Goal: Transaction & Acquisition: Purchase product/service

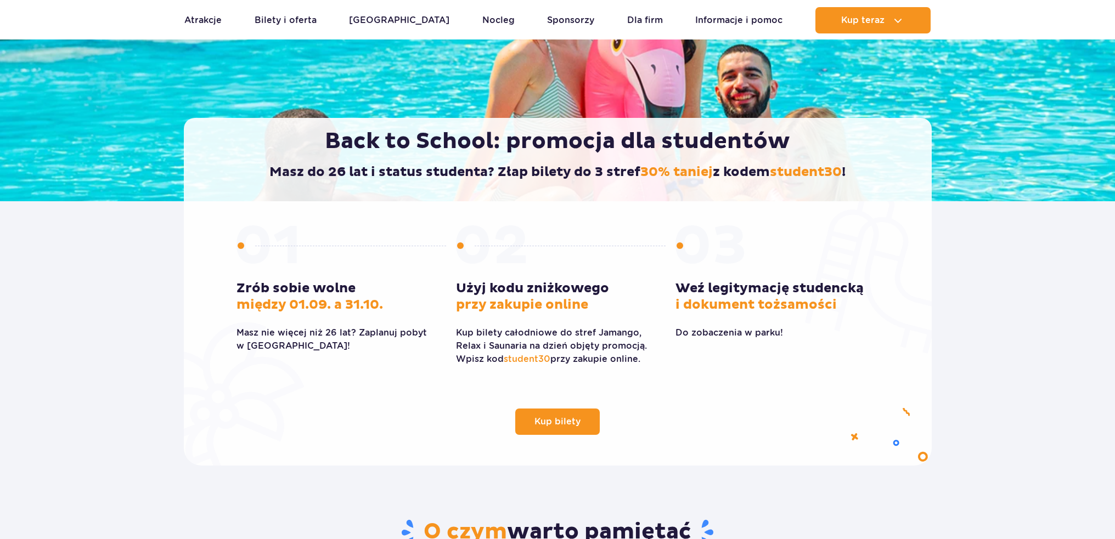
scroll to position [165, 0]
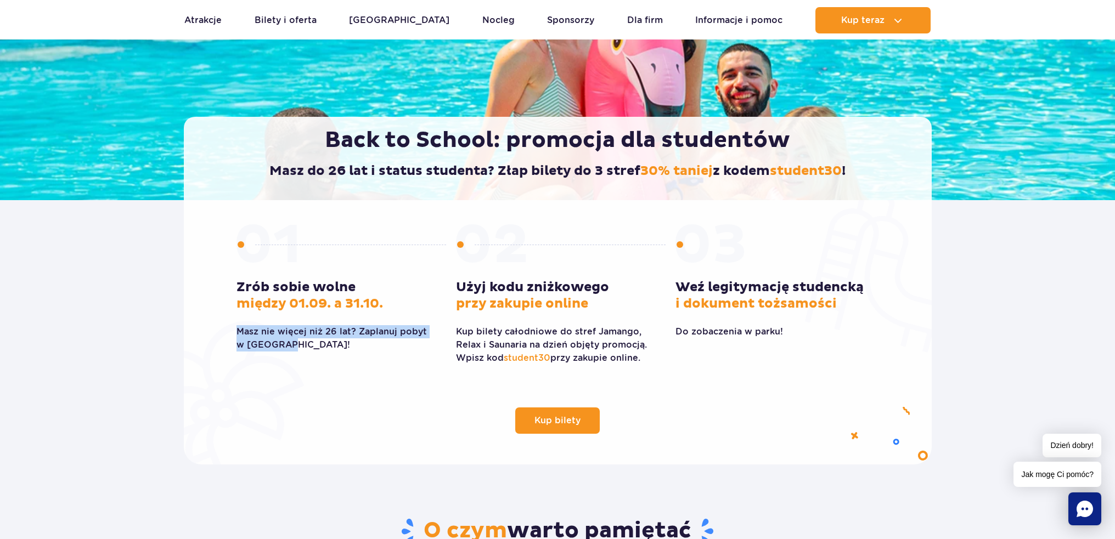
drag, startPoint x: 291, startPoint y: 345, endPoint x: 232, endPoint y: 335, distance: 60.1
click at [232, 335] on div "Kup bilety Zrób sobie wolne między 01.09. a 31.10. Masz nie więcej niż 26 lat? …" at bounding box center [557, 322] width 659 height 223
click at [443, 390] on div "Kup bilety Zrób sobie wolne między 01.09. a 31.10. Masz nie więcej niż 26 lat? …" at bounding box center [557, 322] width 659 height 223
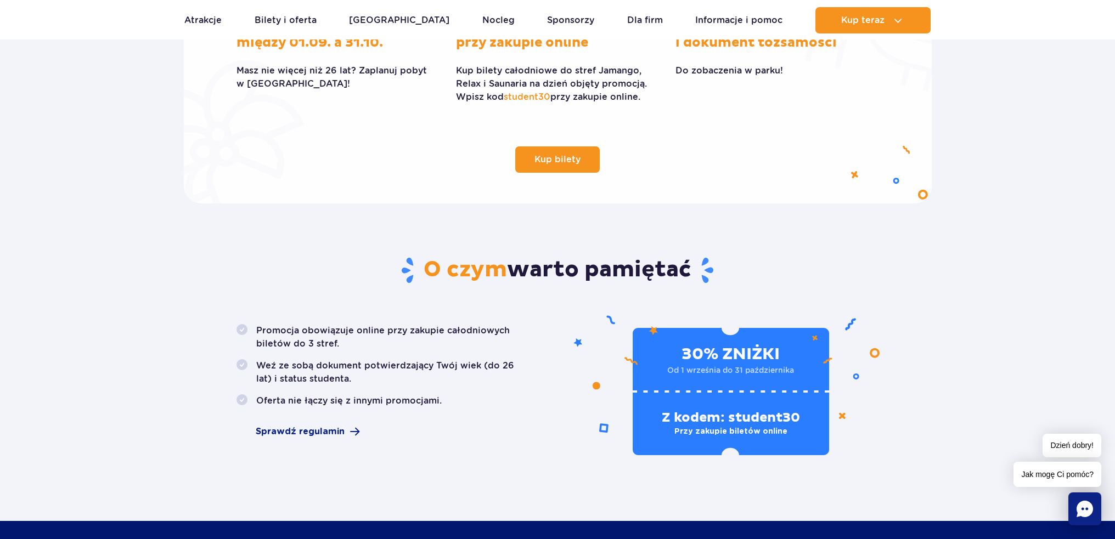
scroll to position [439, 0]
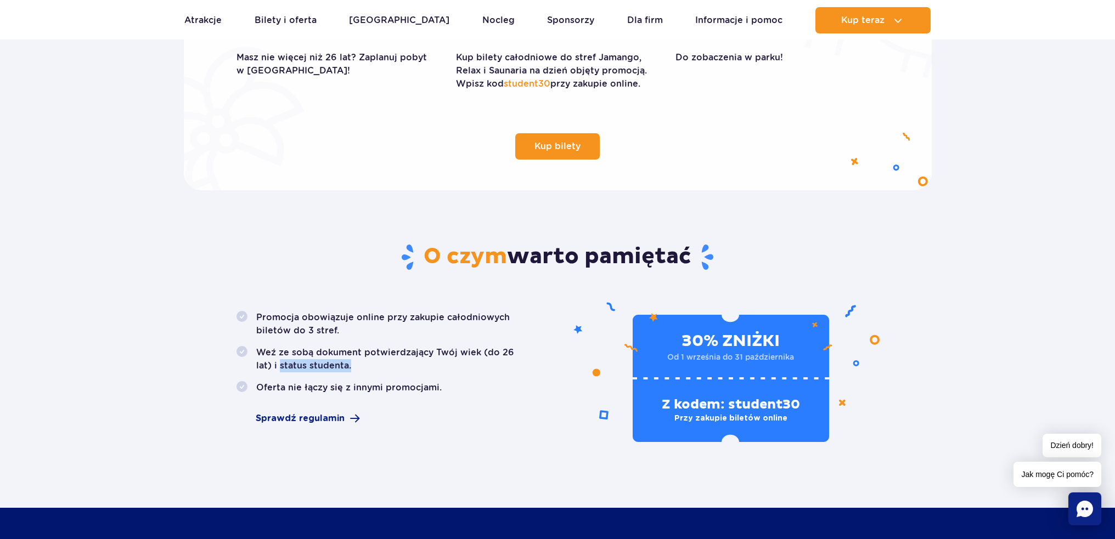
drag, startPoint x: 335, startPoint y: 366, endPoint x: 263, endPoint y: 376, distance: 73.1
click at [263, 376] on ul "Promocja obowiązuje online przy zakupie całodniowych biletów do 3 stref. Weź ze…" at bounding box center [384, 352] width 295 height 83
click at [528, 408] on div "Promocja obowiązuje online przy zakupie całodniowych biletów do 3 stref. Weź ze…" at bounding box center [383, 376] width 311 height 131
click at [324, 419] on span "Sprawdź regulamin" at bounding box center [300, 418] width 89 height 13
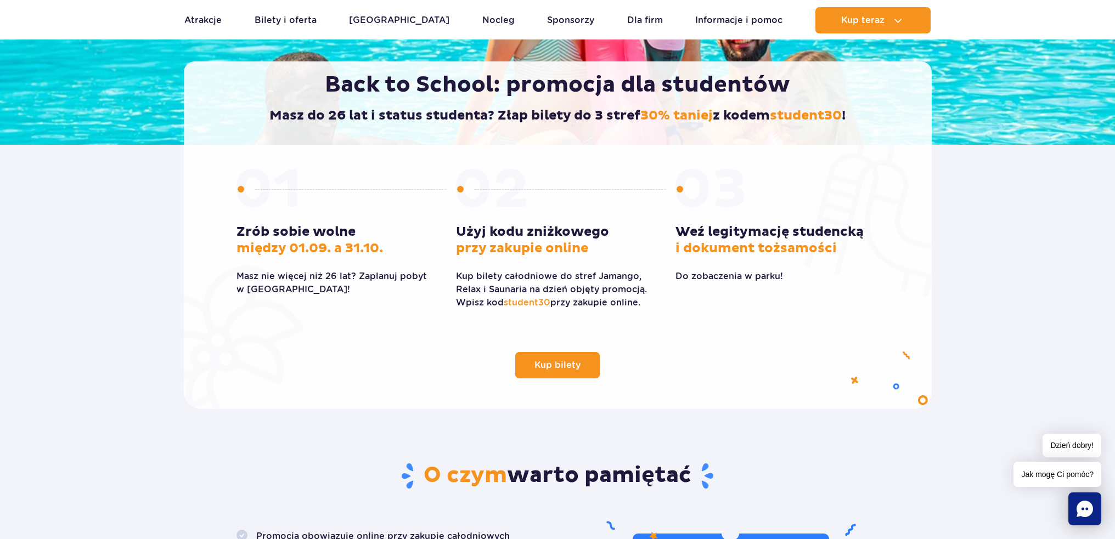
scroll to position [220, 0]
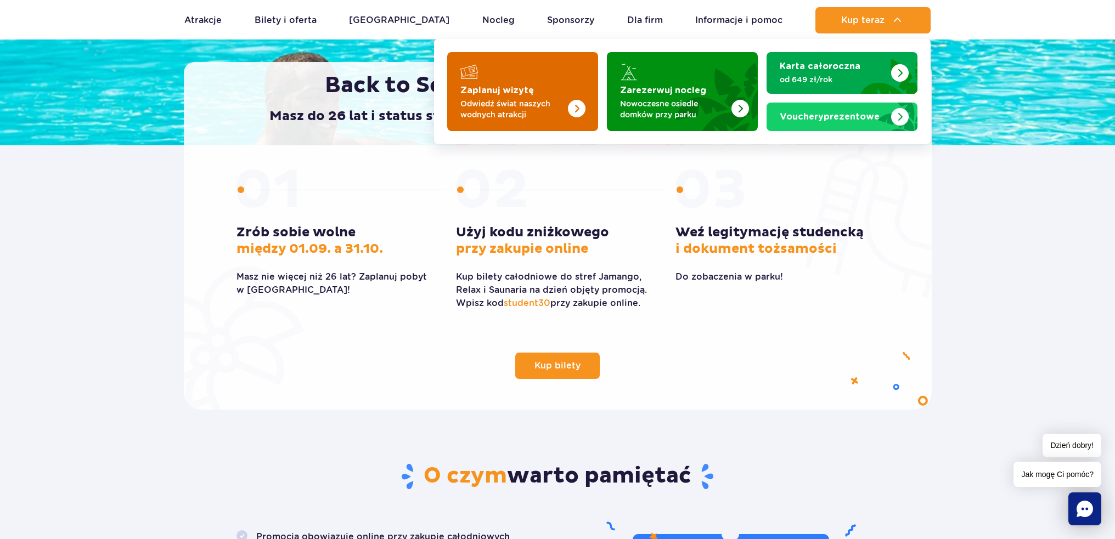
click at [527, 123] on img "Zaplanuj wizytę" at bounding box center [554, 89] width 87 height 86
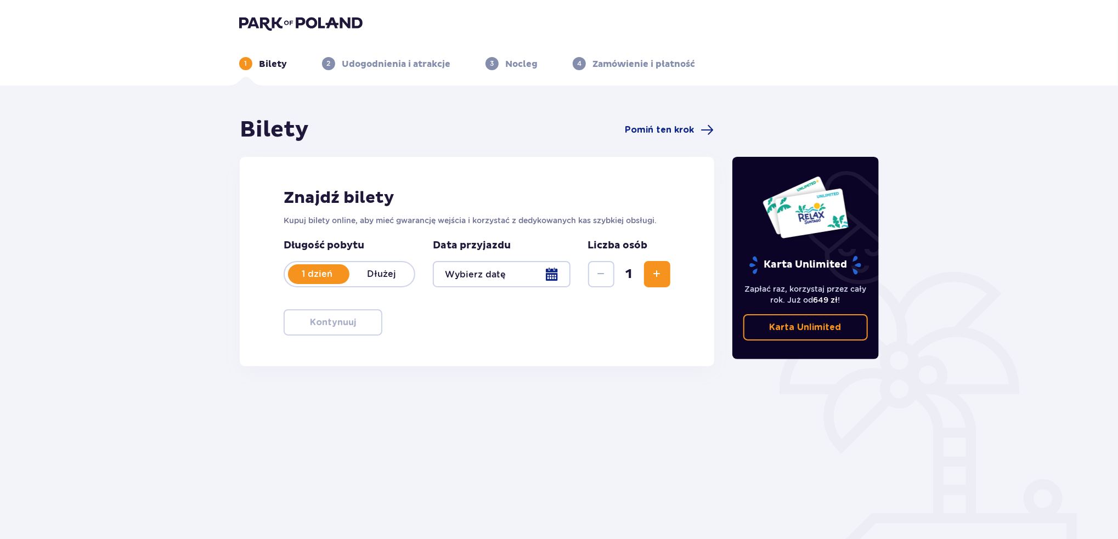
click at [511, 270] on div at bounding box center [502, 274] width 138 height 26
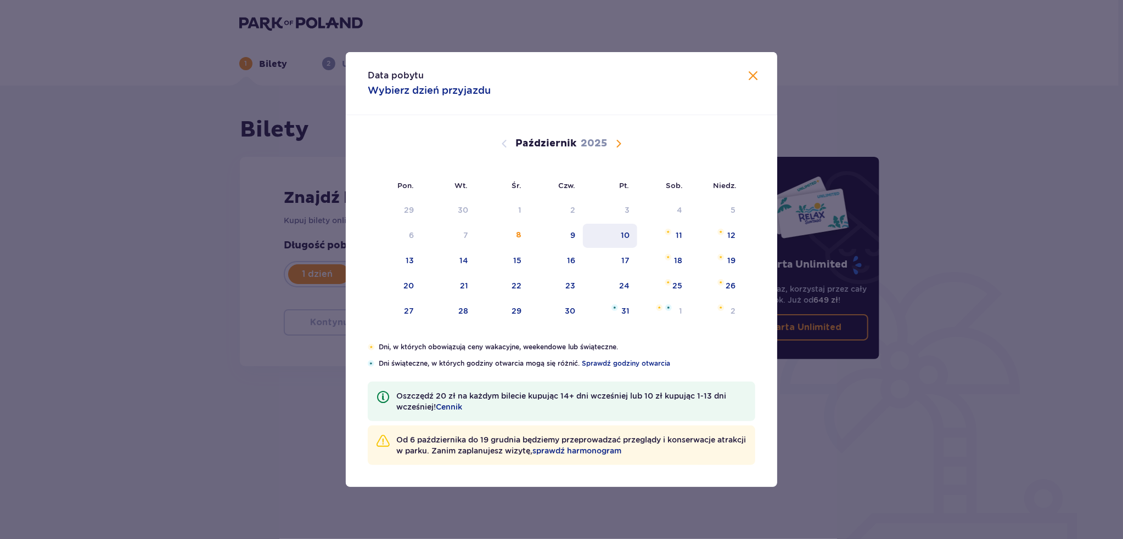
click at [608, 236] on div "10" at bounding box center [610, 236] width 54 height 24
type input "10.10.25"
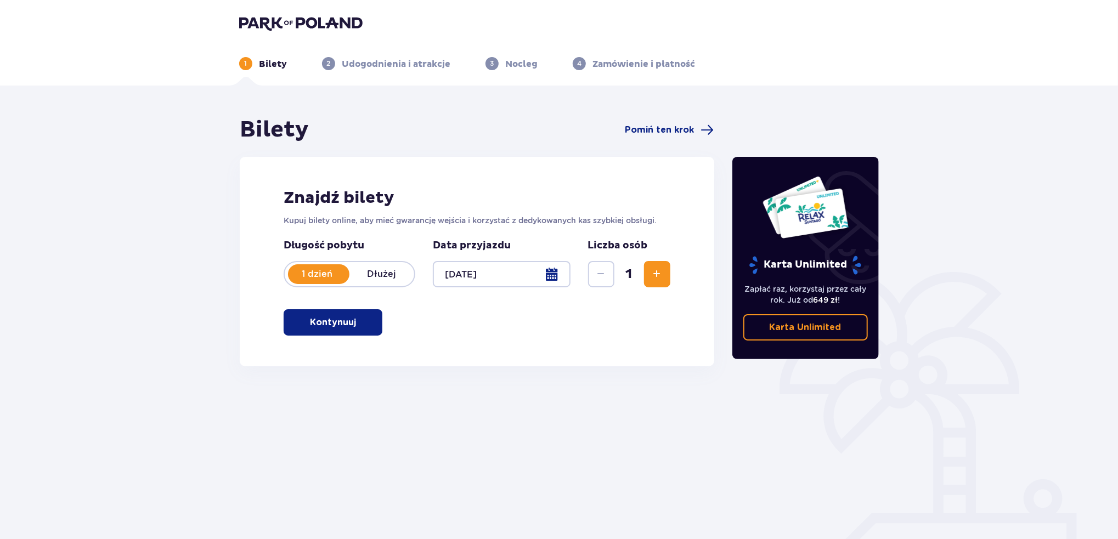
click at [651, 265] on button "Zwiększ" at bounding box center [657, 274] width 26 height 26
click at [348, 327] on button "Kontynuuj" at bounding box center [333, 323] width 99 height 26
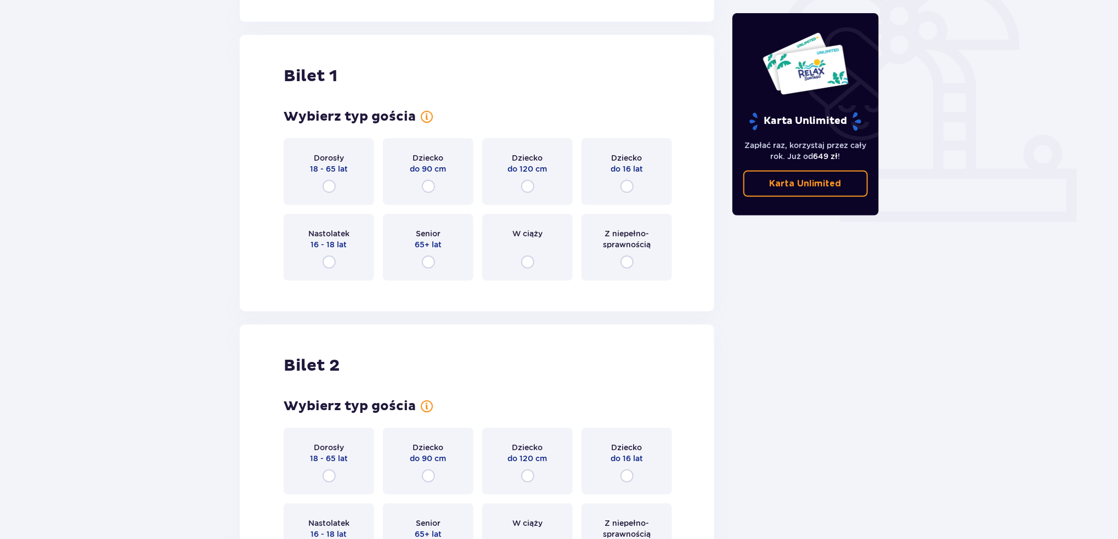
scroll to position [367, 0]
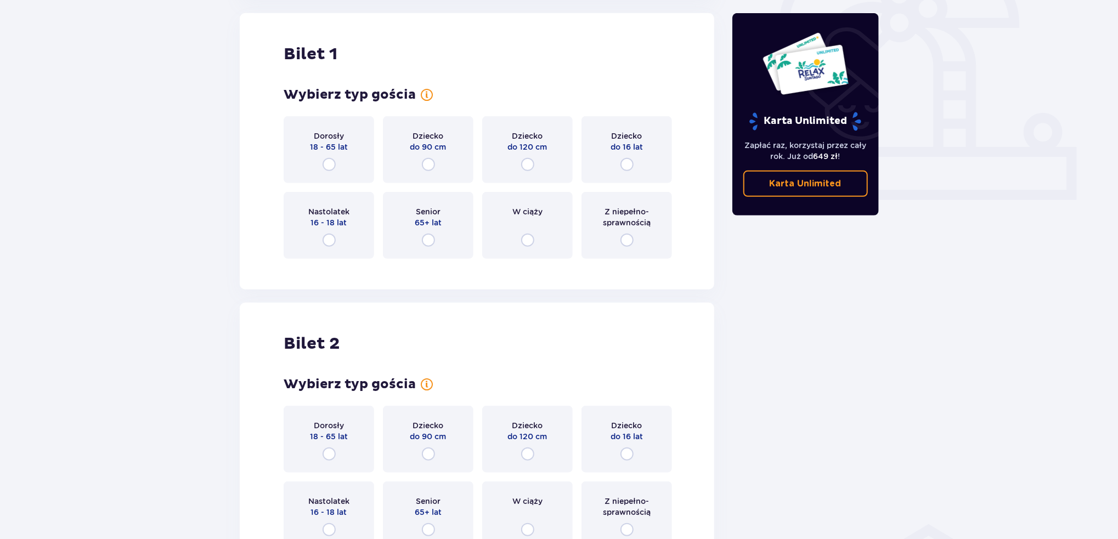
click at [332, 171] on input "radio" at bounding box center [329, 164] width 13 height 13
radio input "true"
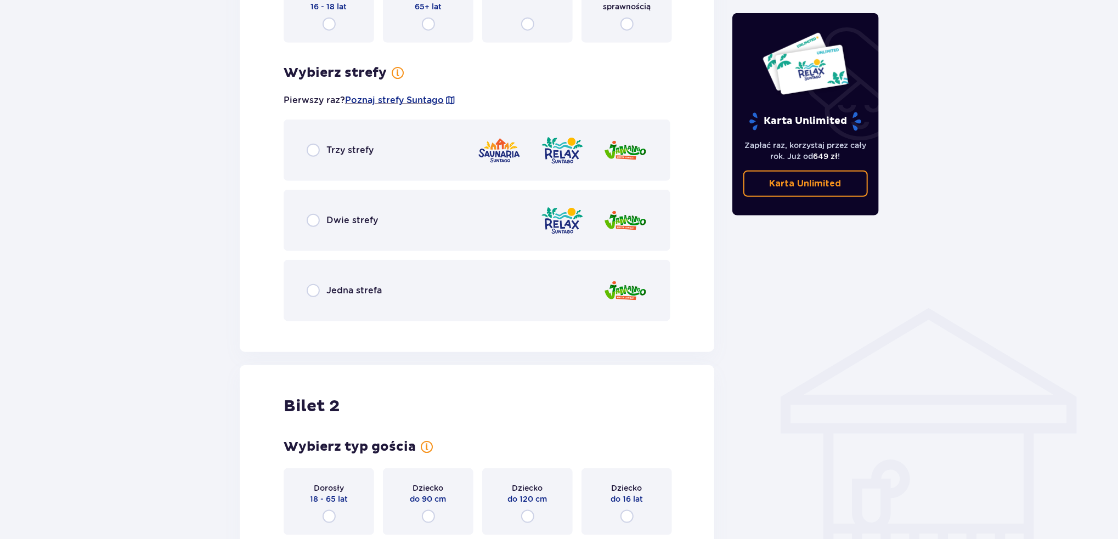
scroll to position [580, 0]
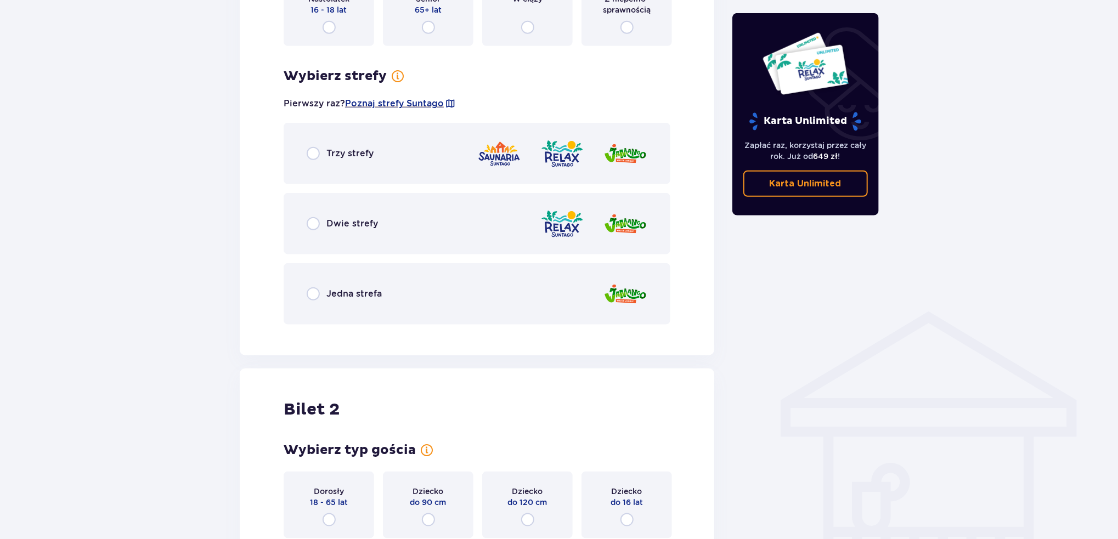
click at [327, 160] on div "Trzy strefy" at bounding box center [340, 153] width 67 height 13
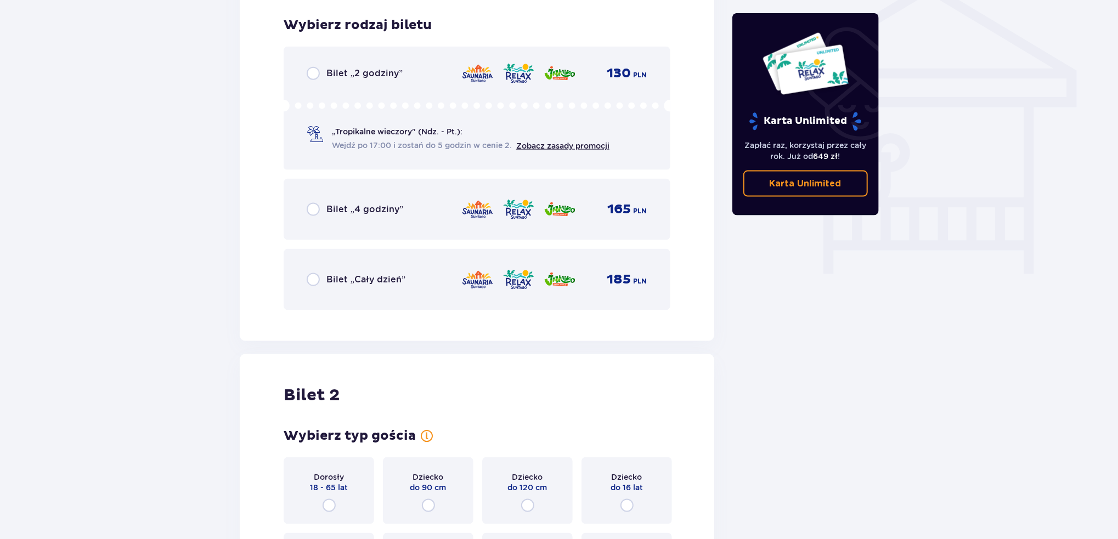
scroll to position [913, 0]
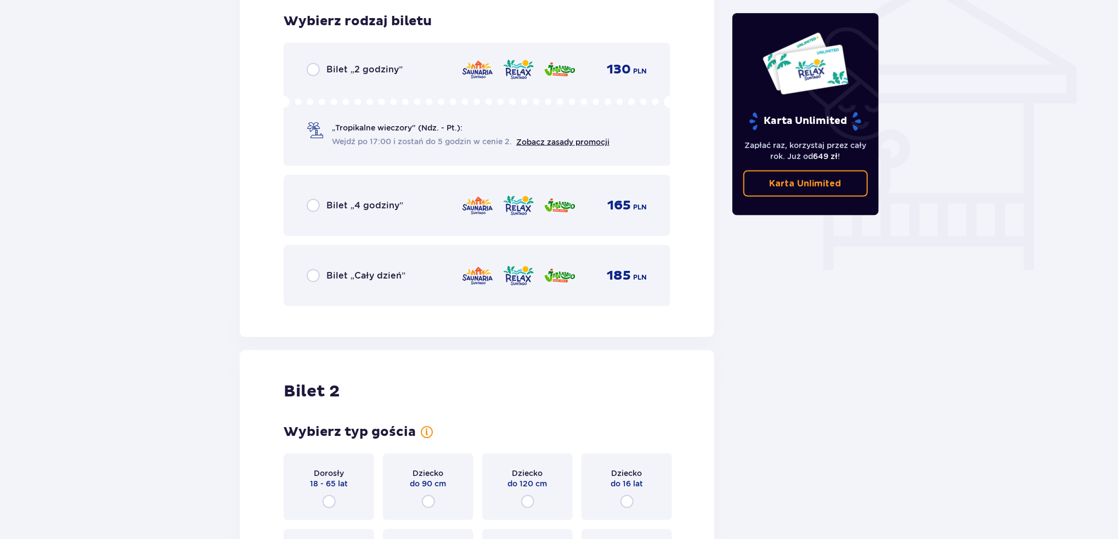
click at [383, 274] on span "Bilet „Cały dzień”" at bounding box center [366, 276] width 79 height 12
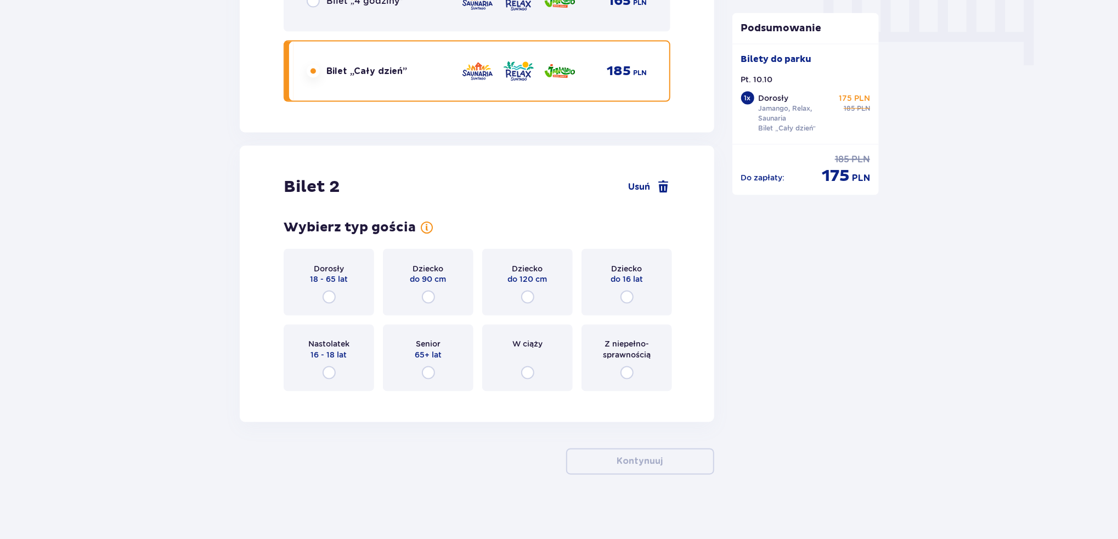
scroll to position [1119, 0]
click at [322, 271] on span "Dorosły" at bounding box center [329, 267] width 30 height 11
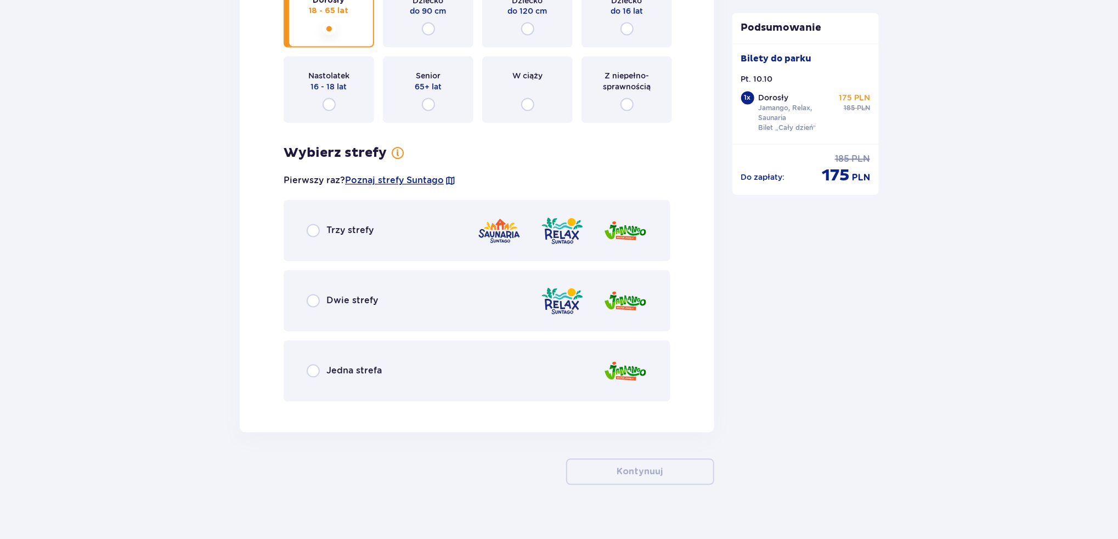
scroll to position [1398, 0]
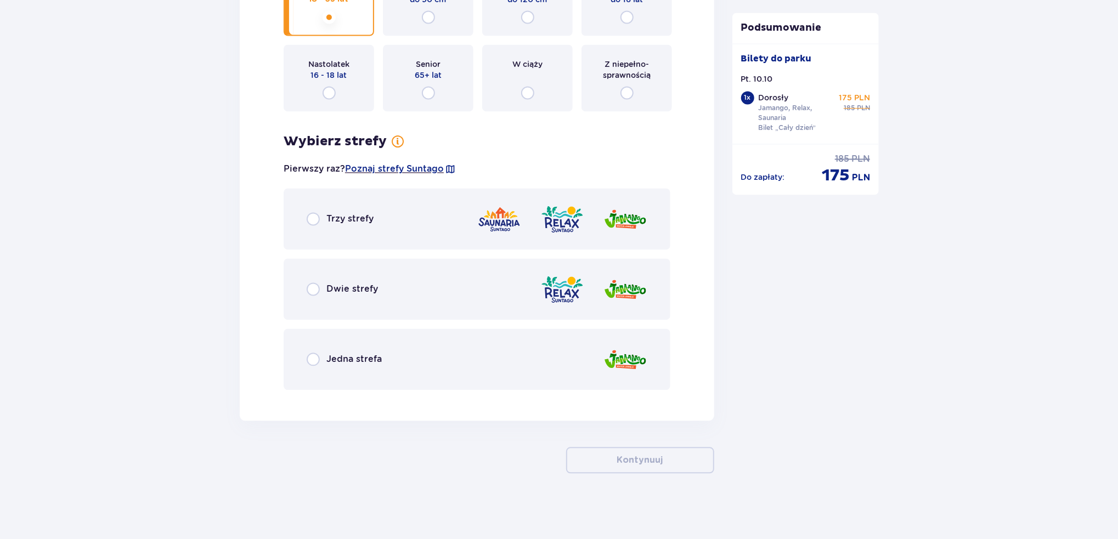
click at [347, 222] on span "Trzy strefy" at bounding box center [350, 219] width 47 height 12
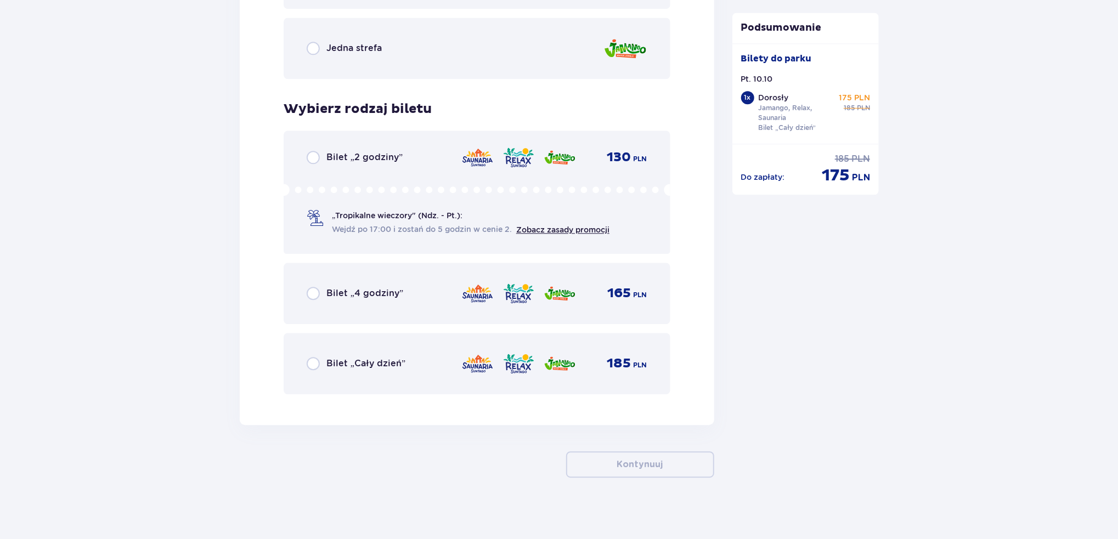
scroll to position [1713, 0]
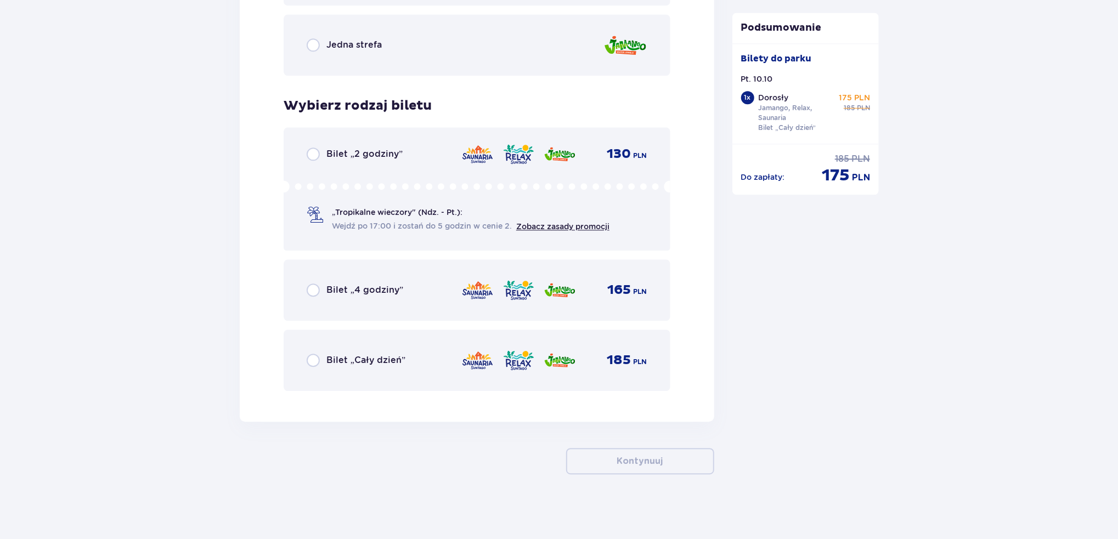
click at [353, 362] on span "Bilet „Cały dzień”" at bounding box center [366, 361] width 79 height 12
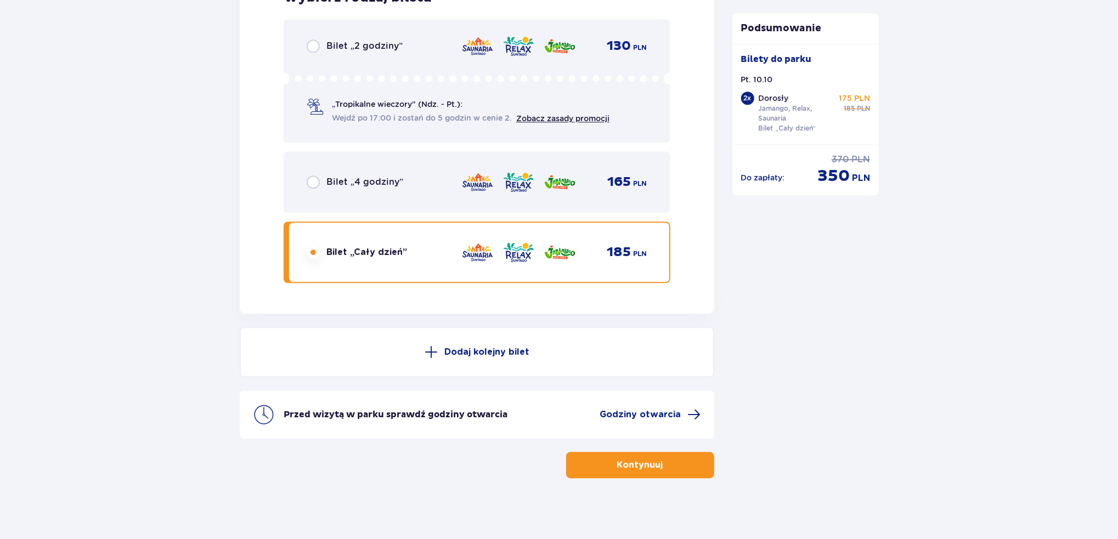
scroll to position [1824, 0]
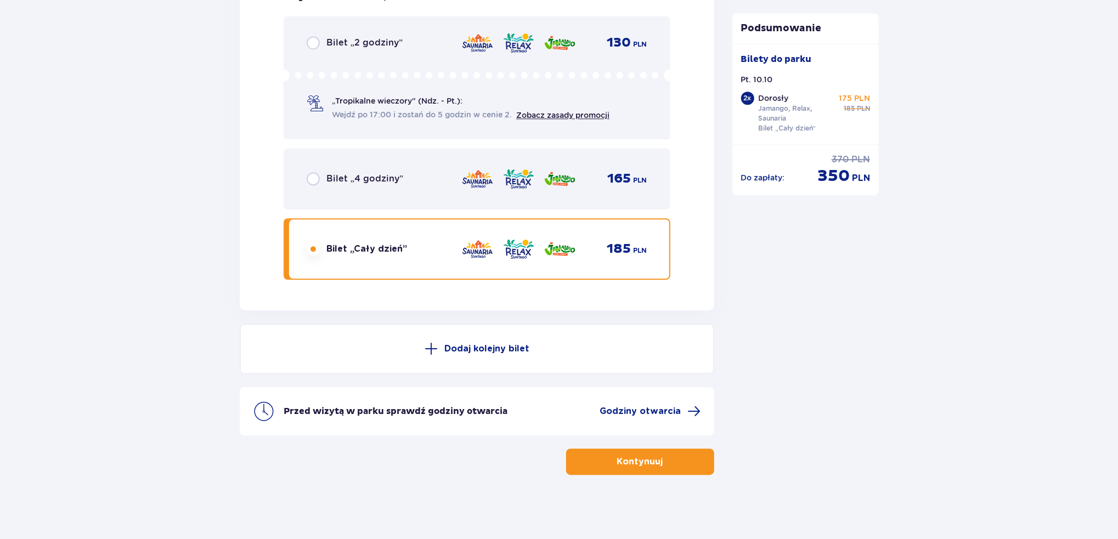
click at [649, 463] on p "Kontynuuj" at bounding box center [640, 462] width 46 height 12
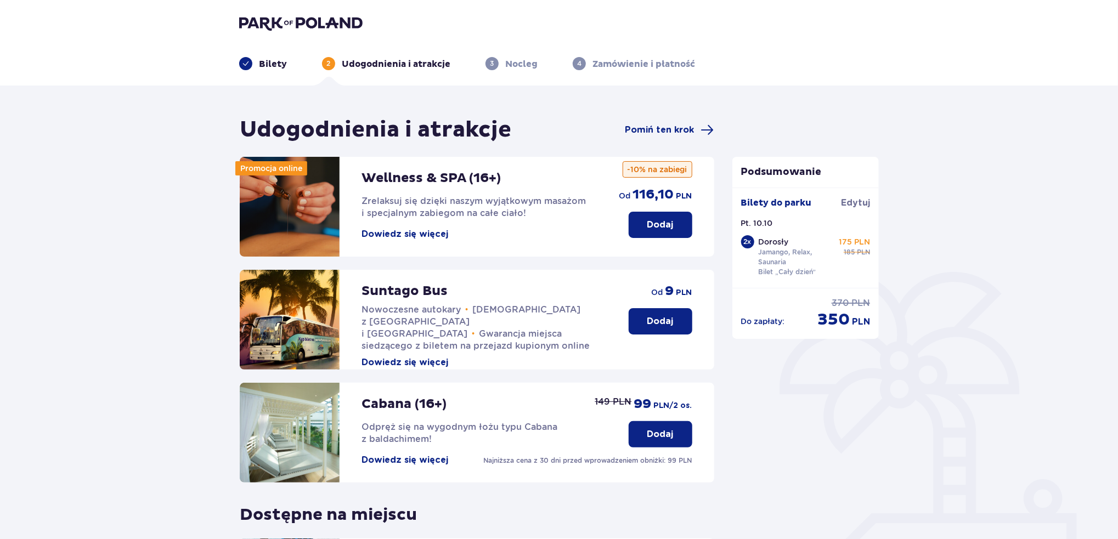
drag, startPoint x: 397, startPoint y: 233, endPoint x: 388, endPoint y: 233, distance: 8.8
click at [388, 233] on button "Dowiedz się więcej" at bounding box center [405, 234] width 87 height 12
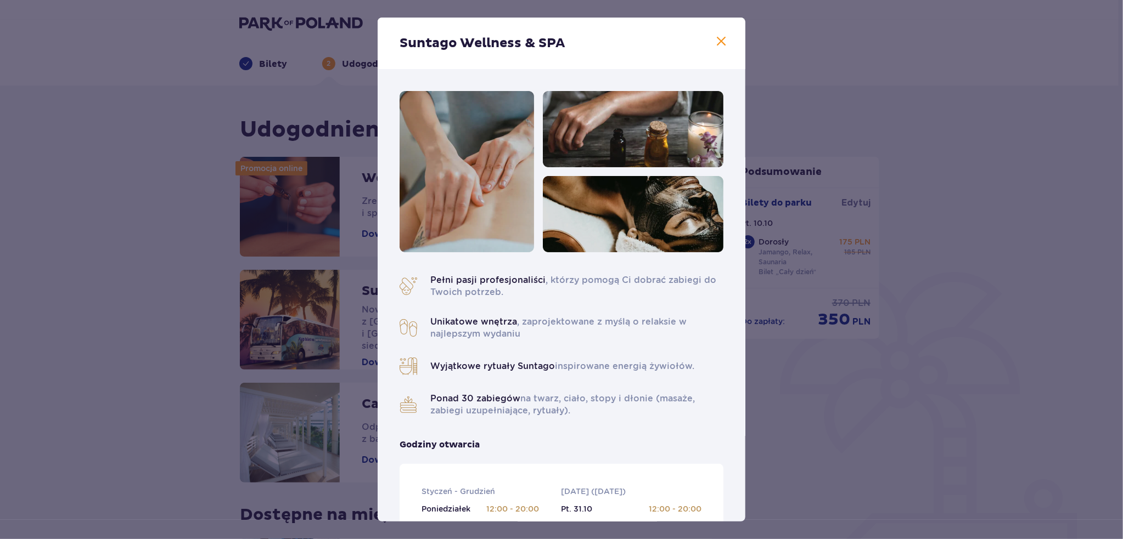
click at [722, 48] on span at bounding box center [721, 41] width 13 height 13
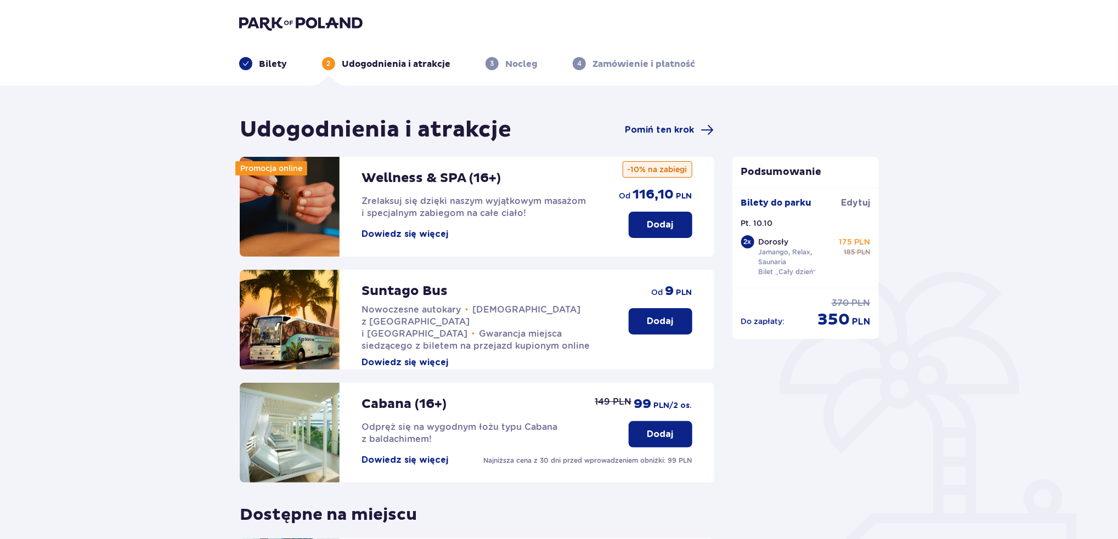
click at [667, 226] on p "Dodaj" at bounding box center [661, 225] width 26 height 12
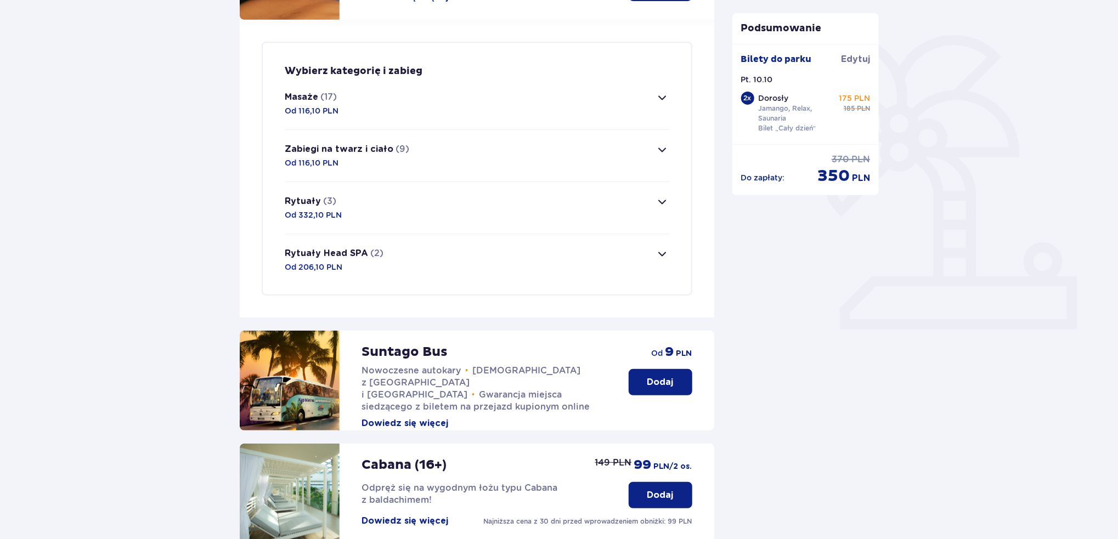
scroll to position [101, 0]
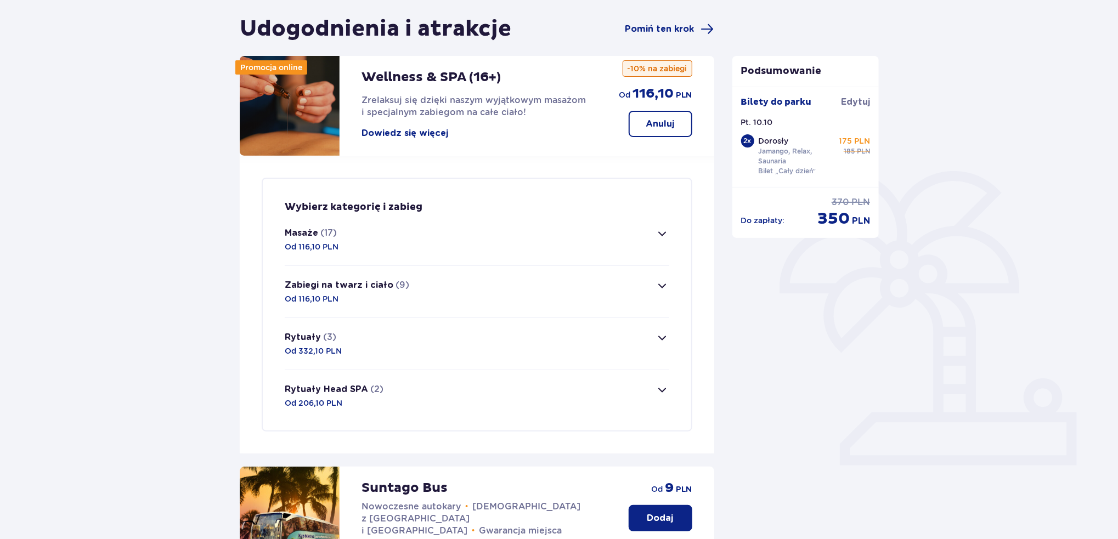
click at [586, 239] on button "Masaże (17) Od 116,10 PLN" at bounding box center [477, 240] width 385 height 52
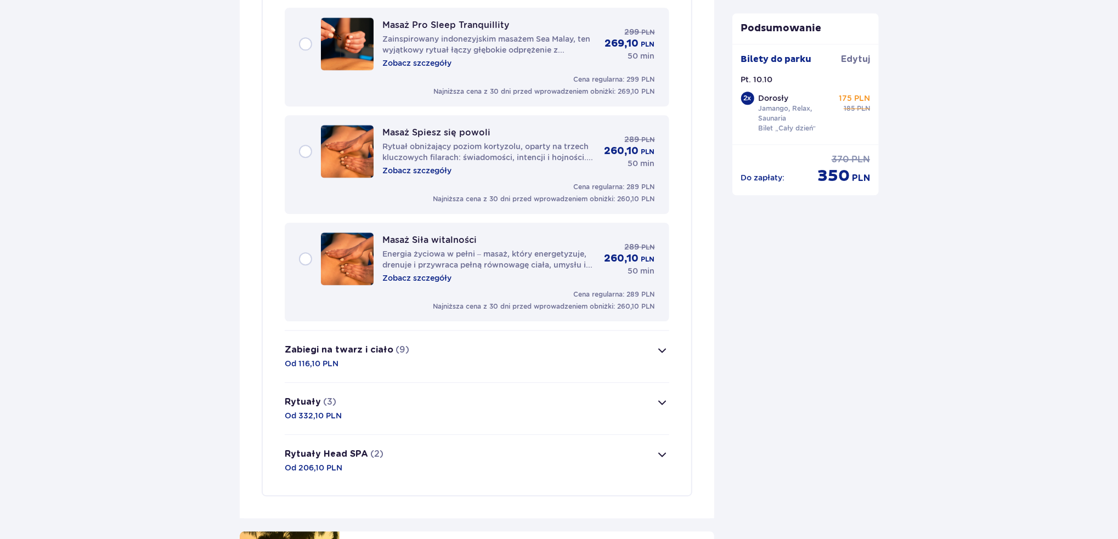
scroll to position [1906, 0]
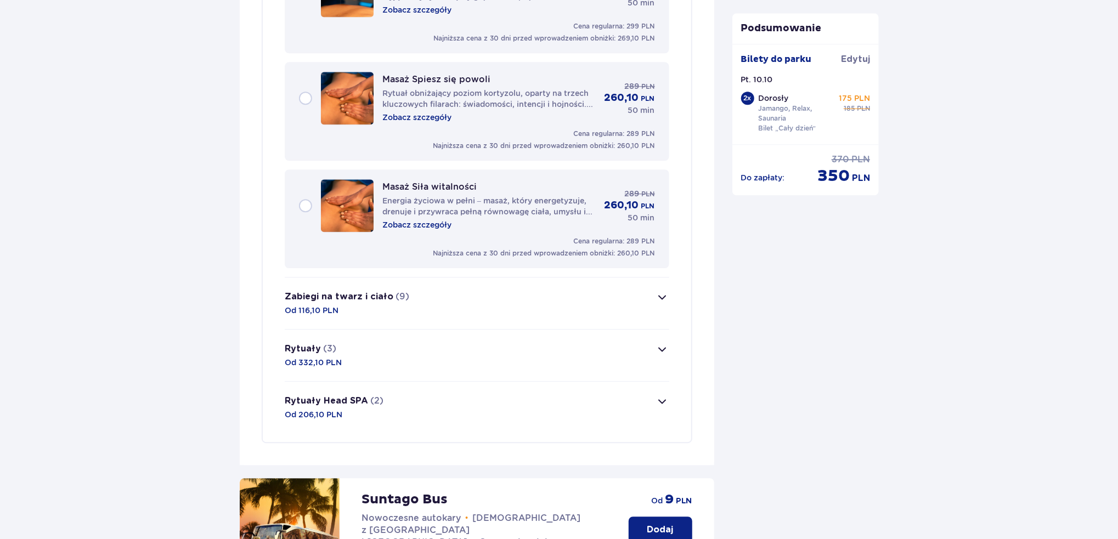
click at [403, 304] on div "Zabiegi na twarz i ciało (9) Od 116,10 PLN" at bounding box center [347, 303] width 125 height 25
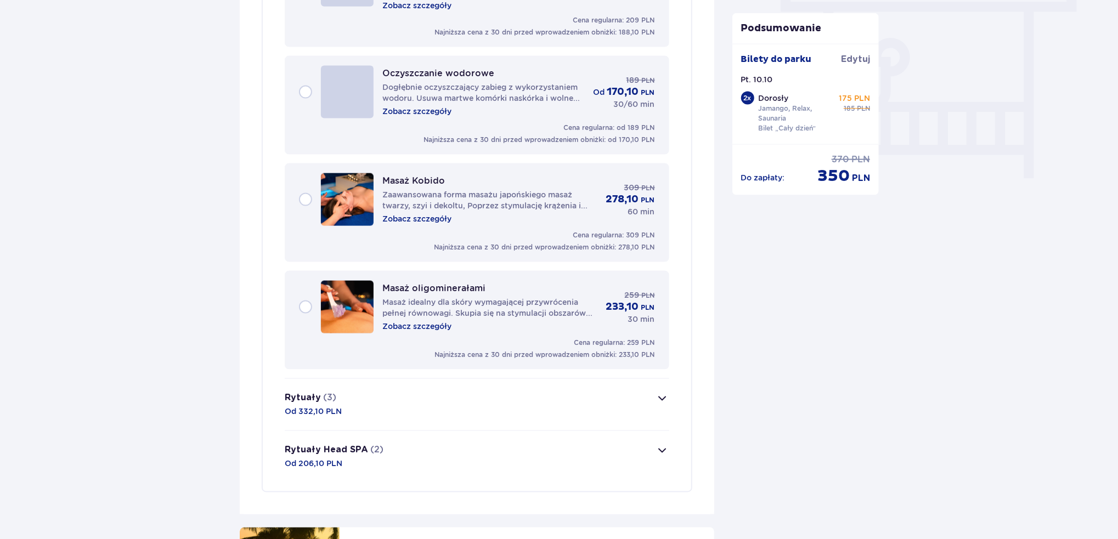
scroll to position [1025, 0]
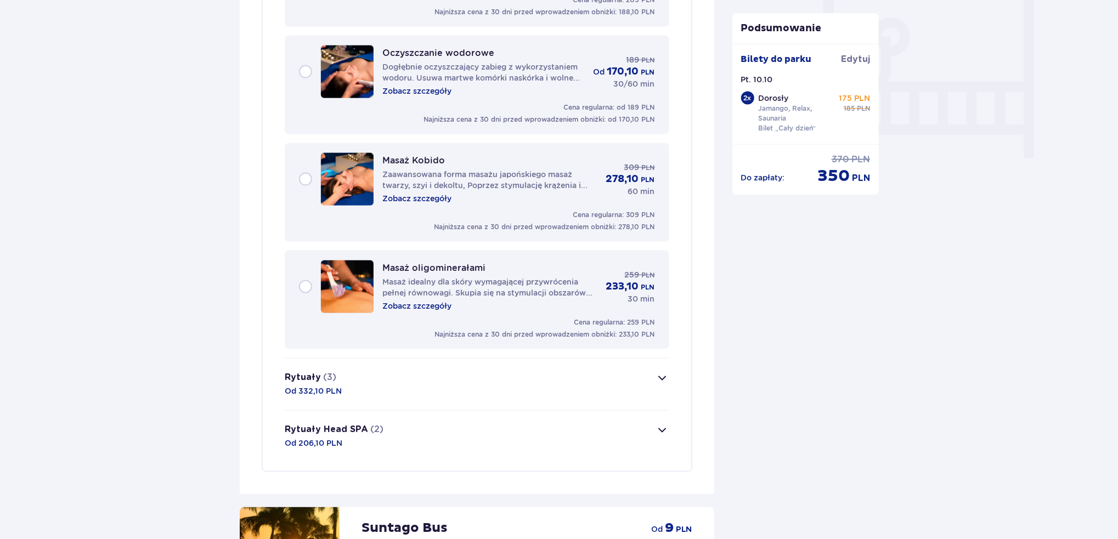
click at [311, 386] on p "Od 332,10 PLN" at bounding box center [313, 391] width 57 height 11
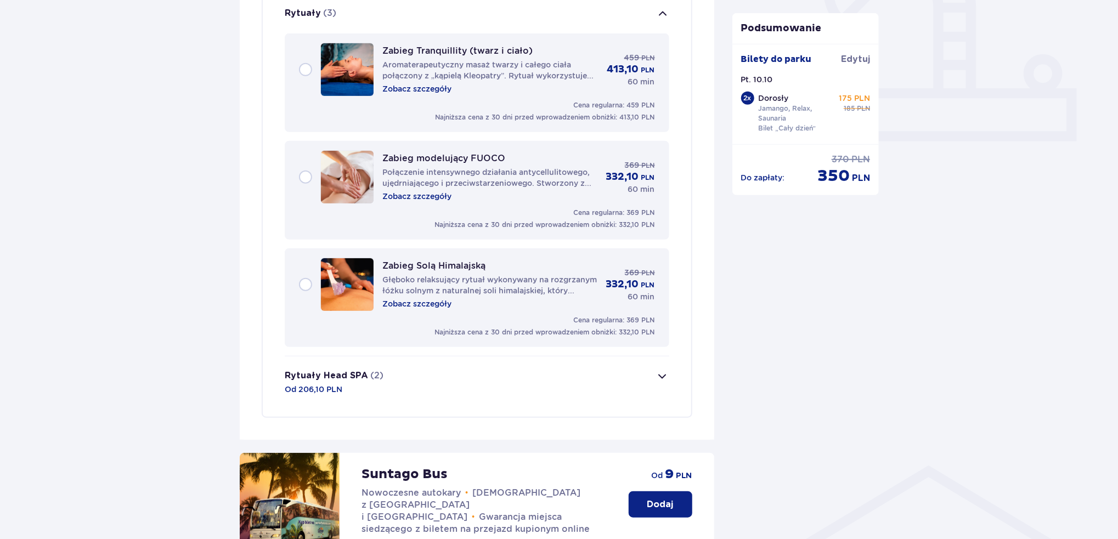
scroll to position [418, 0]
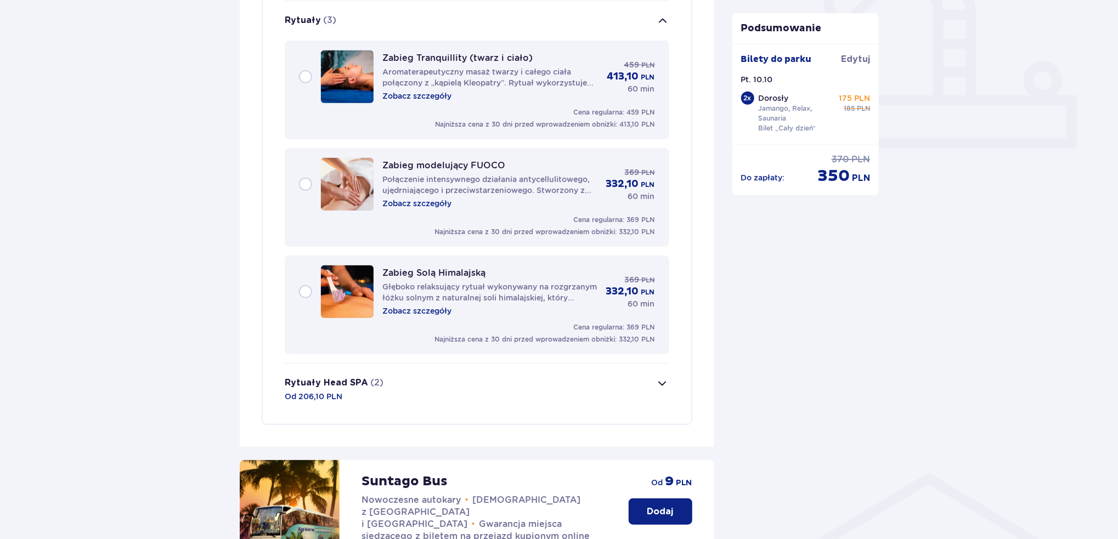
click at [370, 393] on div "Rytuały Head SPA (2) Od 206,10 PLN" at bounding box center [334, 389] width 99 height 25
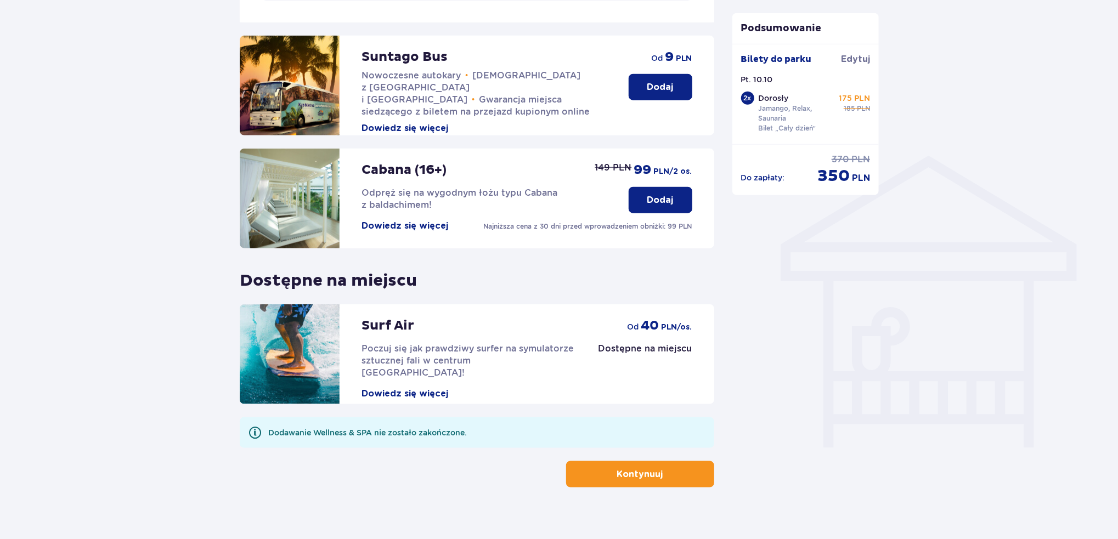
scroll to position [748, 0]
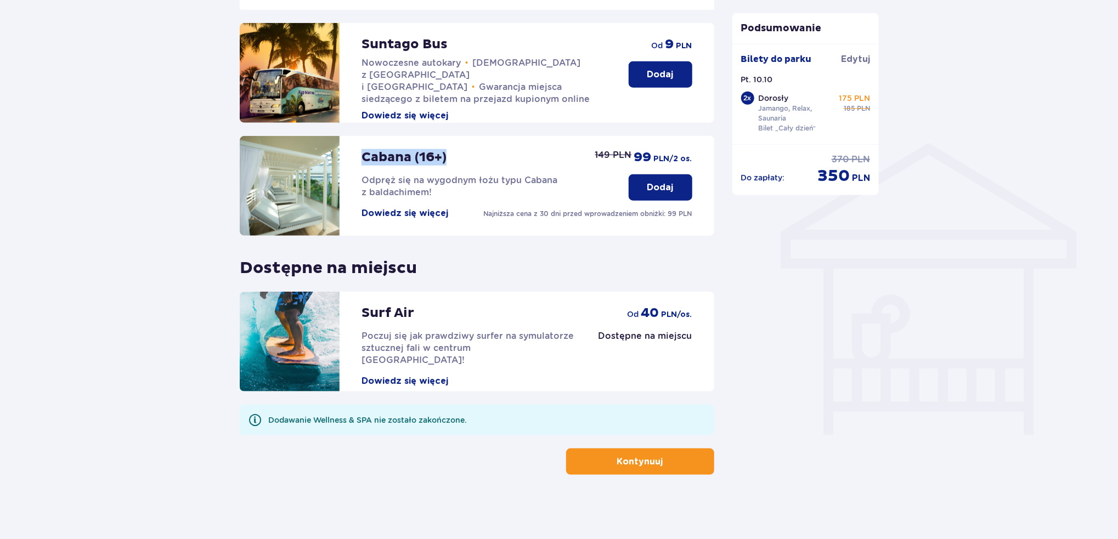
drag, startPoint x: 449, startPoint y: 158, endPoint x: 362, endPoint y: 167, distance: 87.7
click at [362, 167] on div "Cabana (16+) Odpręż się na wygodnym łożu typu Cabana z baldachimem! Dowiedz się…" at bounding box center [484, 177] width 245 height 83
click at [403, 162] on p "Cabana (16+)" at bounding box center [404, 157] width 85 height 16
click at [643, 468] on button "Kontynuuj" at bounding box center [640, 462] width 148 height 26
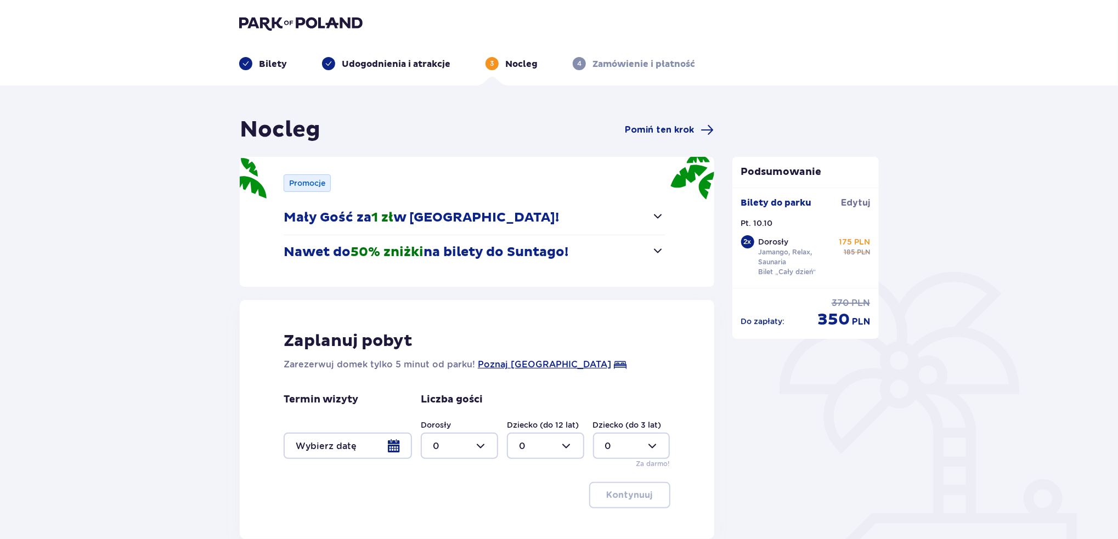
click at [507, 253] on p "Nawet do 50% zniżki na bilety do Suntago!" at bounding box center [426, 252] width 285 height 16
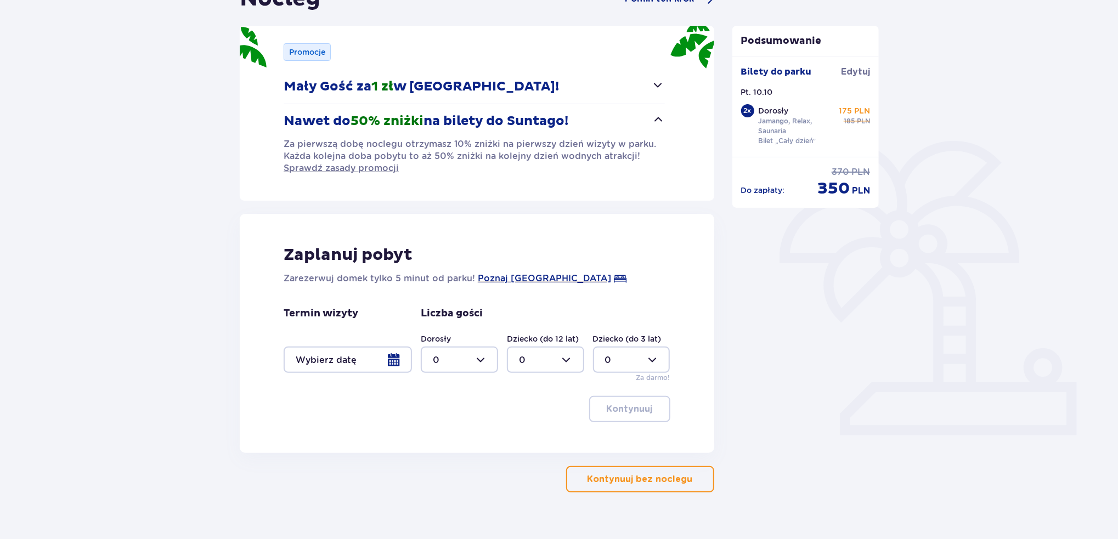
scroll to position [150, 0]
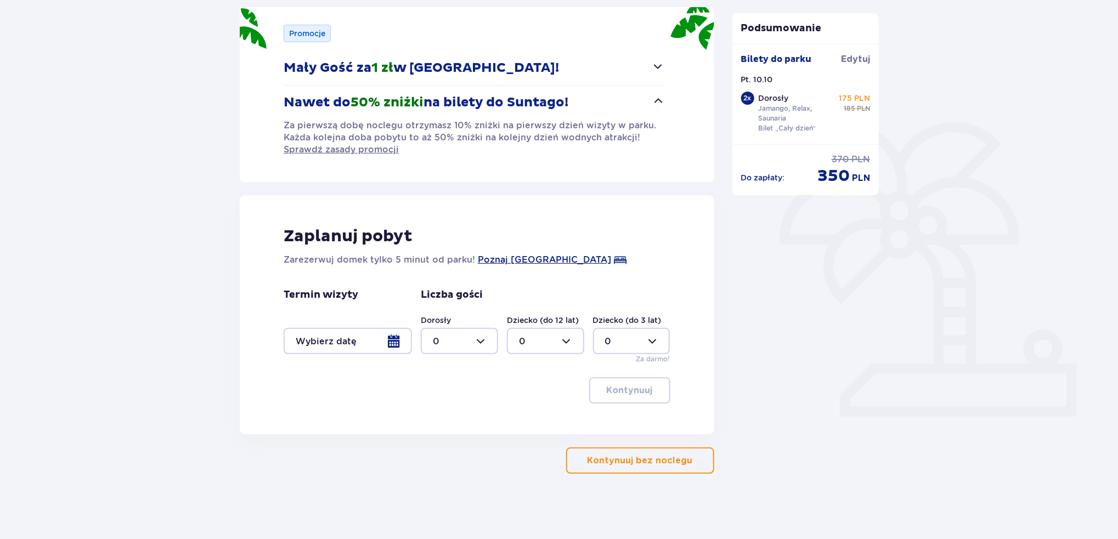
click at [397, 334] on div at bounding box center [348, 341] width 128 height 26
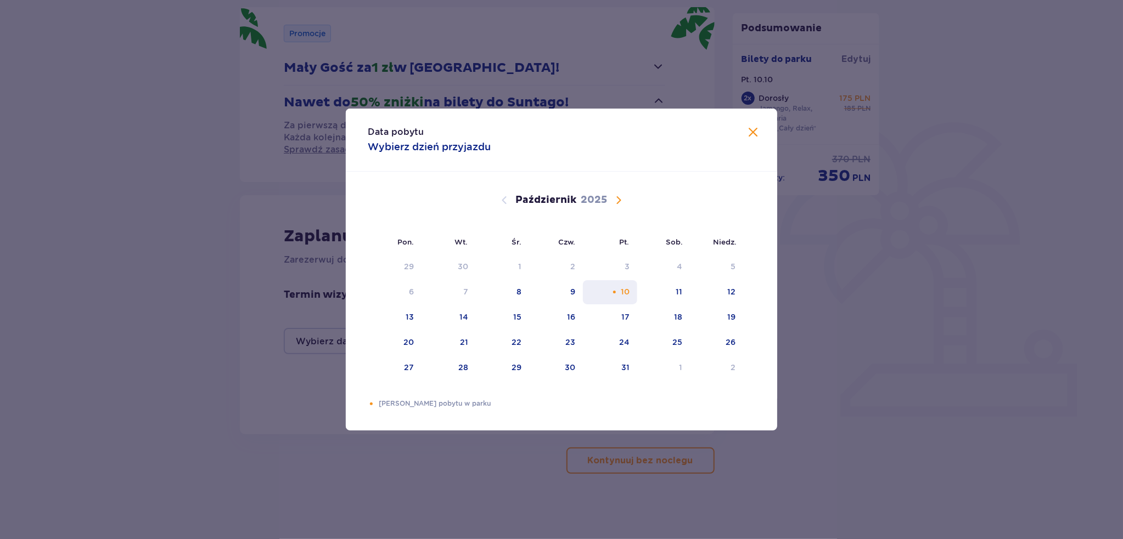
click at [603, 294] on div "10" at bounding box center [610, 292] width 54 height 24
click at [750, 134] on span "Zamknij" at bounding box center [752, 132] width 13 height 13
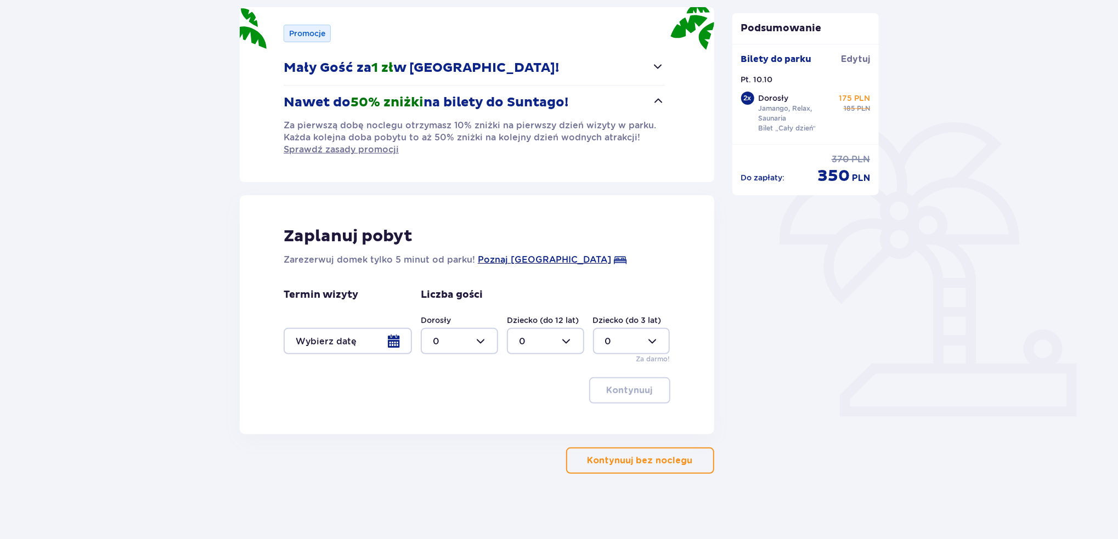
click at [652, 462] on p "Kontynuuj bez noclegu" at bounding box center [640, 461] width 105 height 12
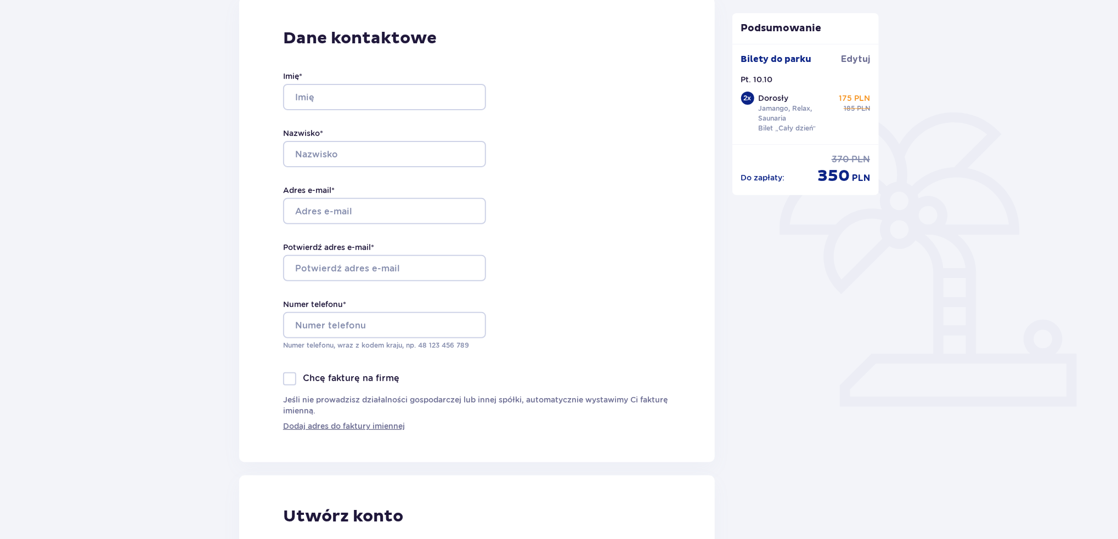
scroll to position [165, 0]
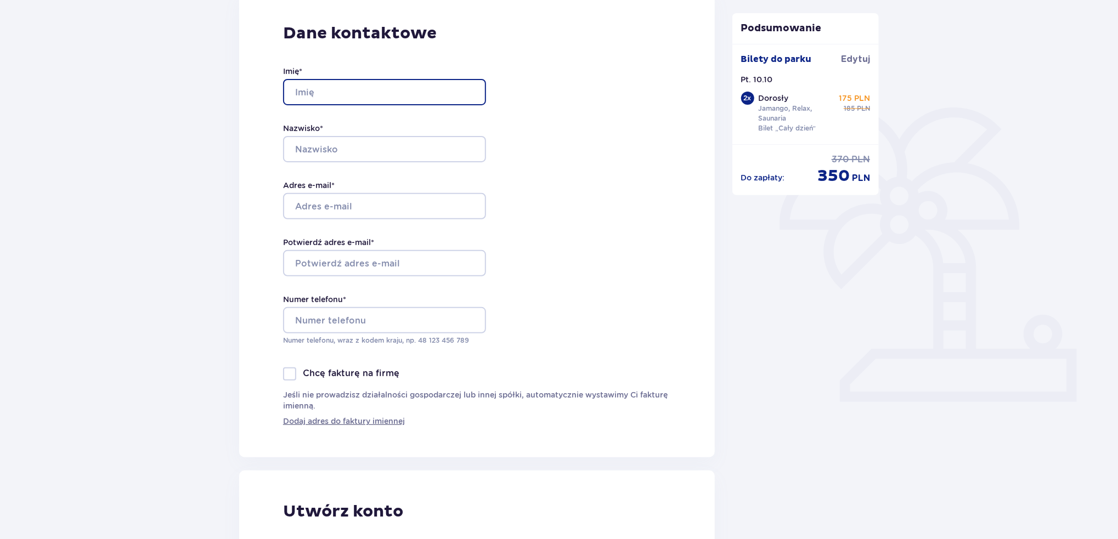
click at [327, 92] on input "Imię *" at bounding box center [384, 92] width 203 height 26
type input "Filip"
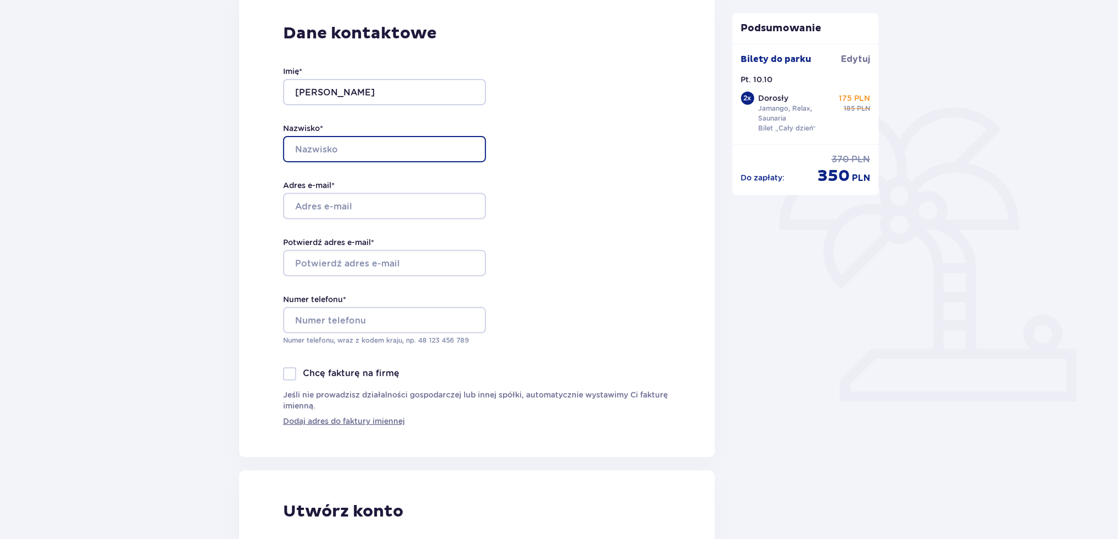
type input "Głodowski"
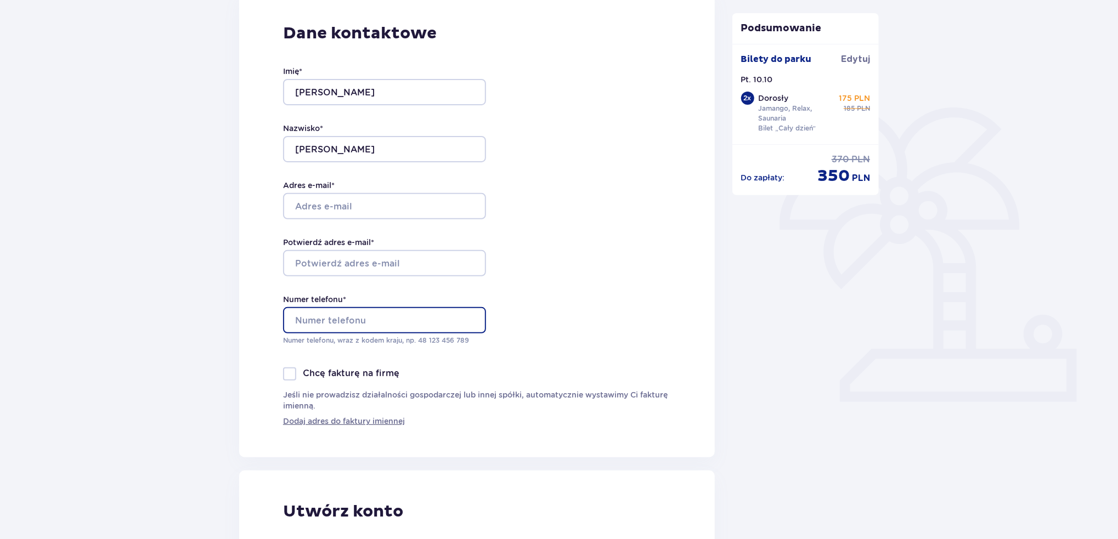
type input "+48881621184"
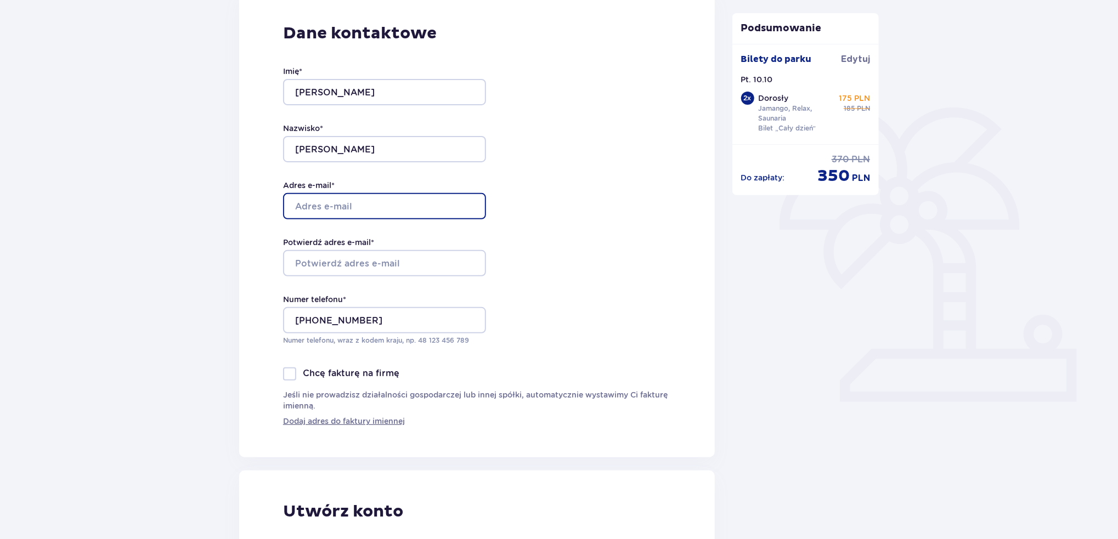
click at [359, 203] on input "Adres e-mail *" at bounding box center [384, 206] width 203 height 26
type input "filip.glodowski@gmail.com"
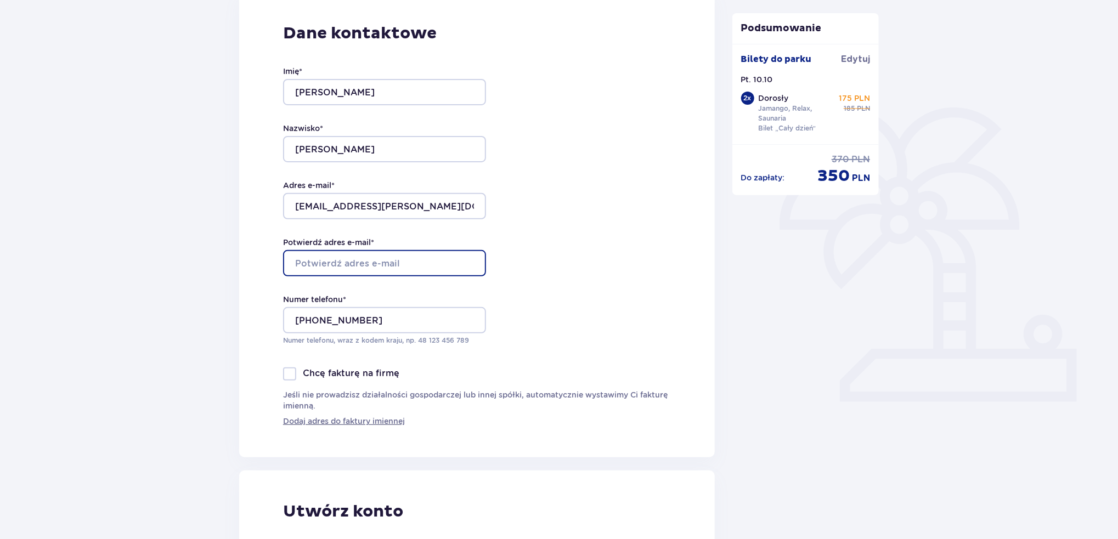
click at [334, 263] on input "Potwierdź adres e-mail *" at bounding box center [384, 263] width 203 height 26
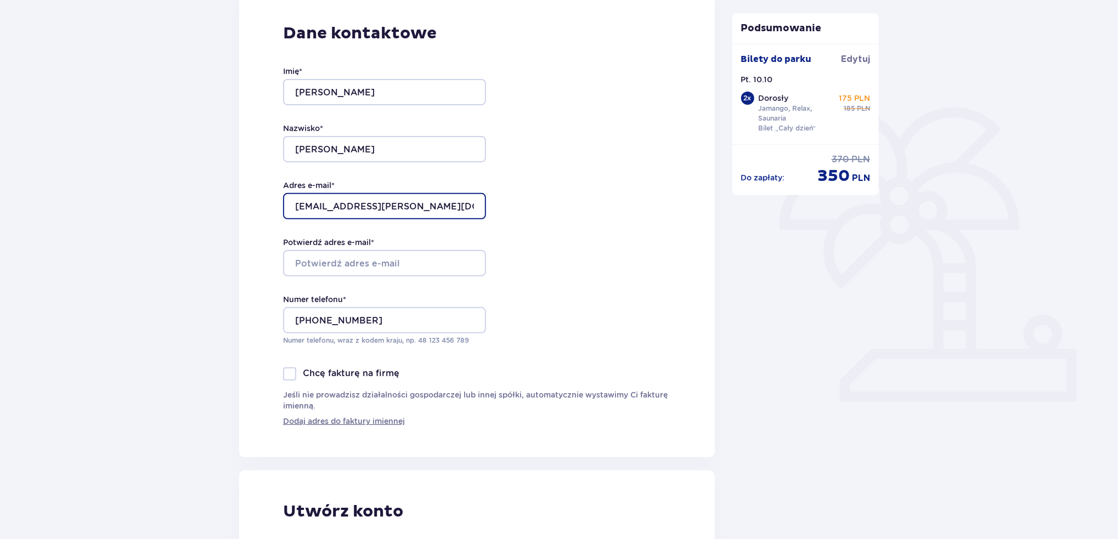
click at [395, 206] on input "filip.glodowski@gmail.com" at bounding box center [384, 206] width 203 height 26
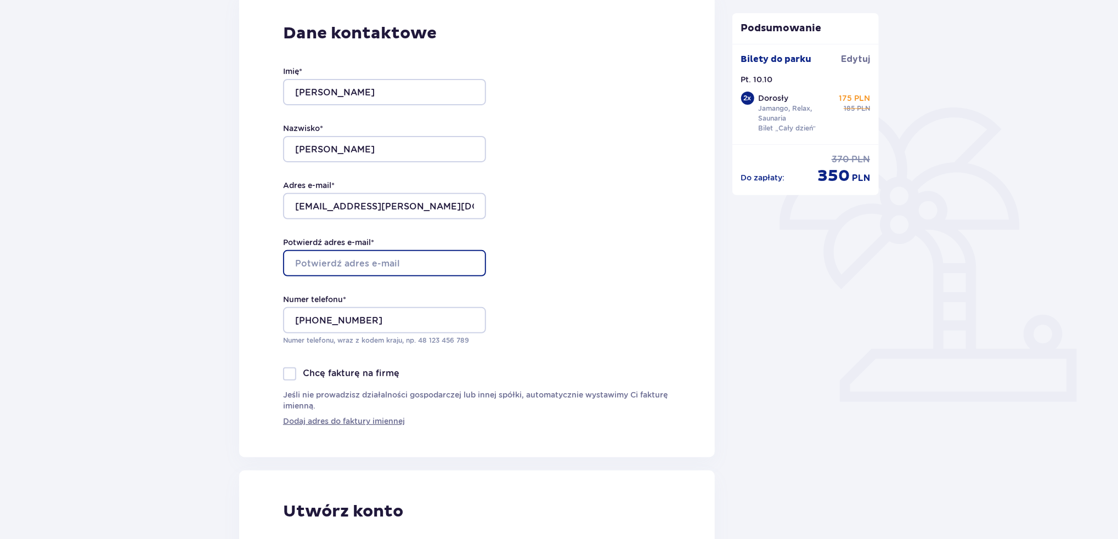
click at [324, 267] on input "Potwierdź adres e-mail *" at bounding box center [384, 263] width 203 height 26
paste input "filip.glodowski@gmail.com"
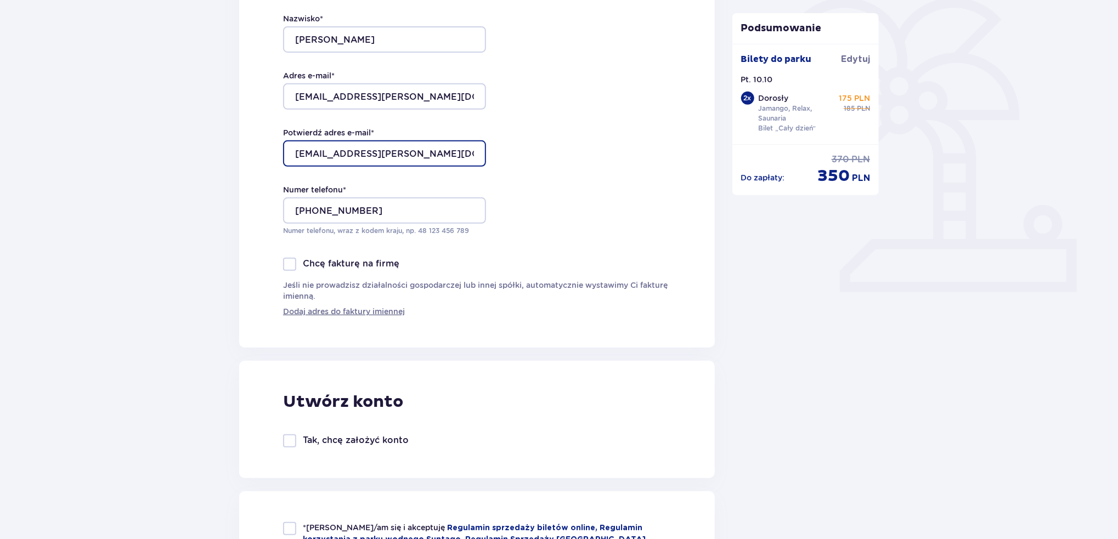
type input "filip.glodowski@gmail.com"
click at [243, 277] on div "Dane kontaktowe Imię * Filip Nazwisko * Głodowski Adres e-mail * filip.glodowsk…" at bounding box center [477, 115] width 476 height 465
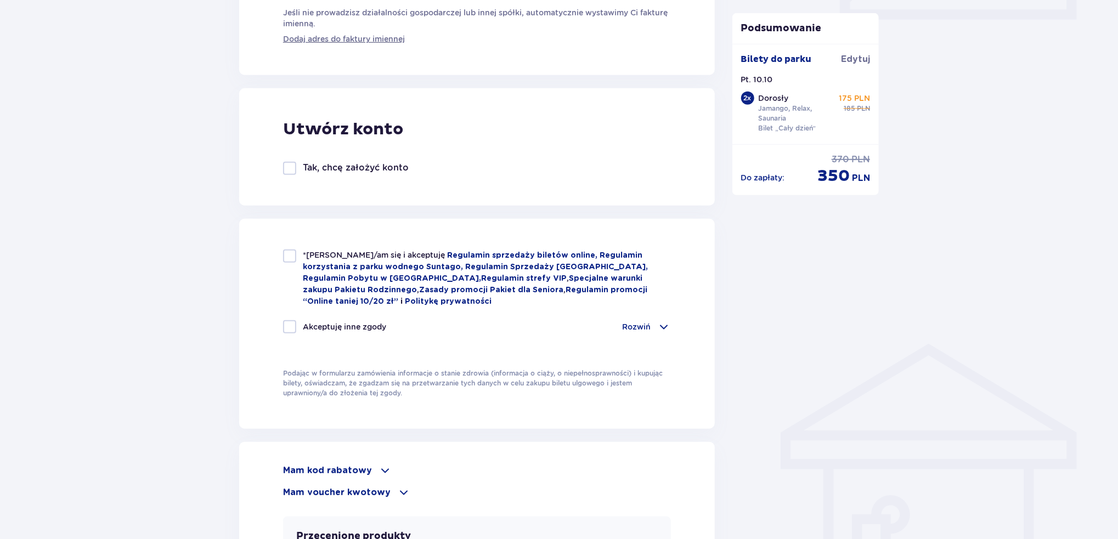
scroll to position [549, 0]
click at [293, 254] on div at bounding box center [289, 254] width 13 height 13
checkbox input "true"
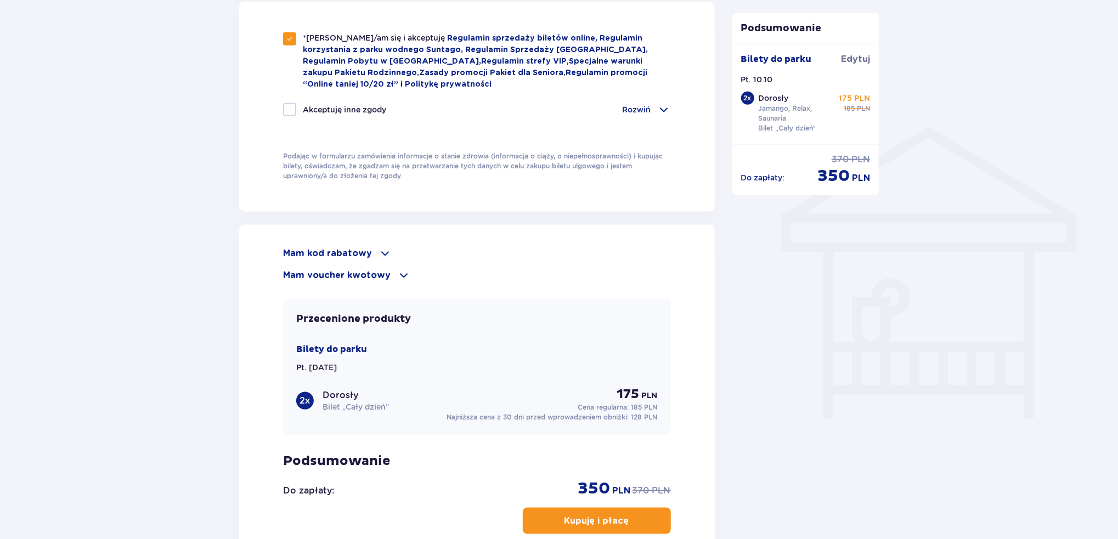
scroll to position [768, 0]
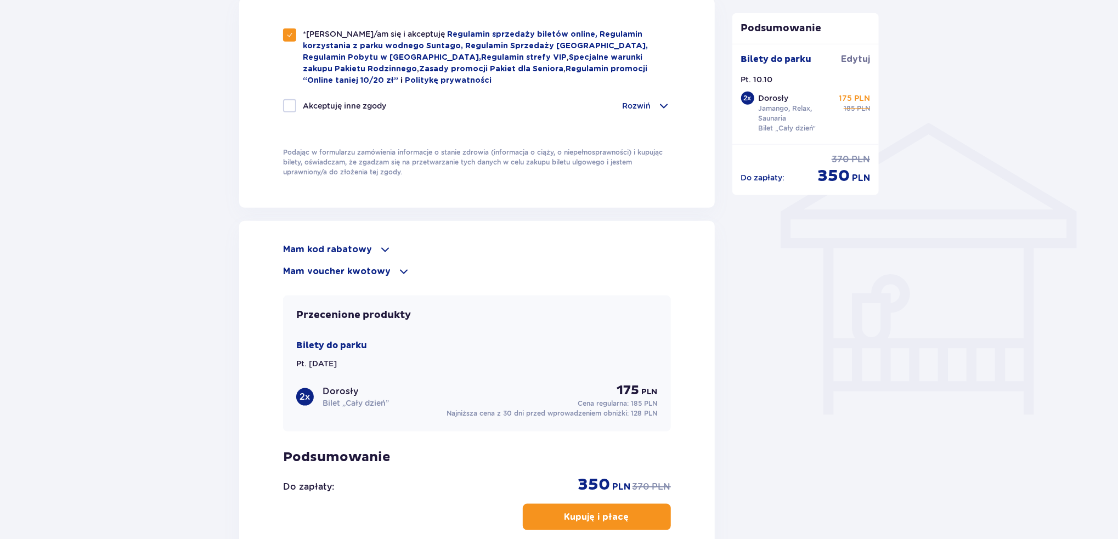
click at [357, 247] on p "Mam kod rabatowy" at bounding box center [327, 250] width 89 height 12
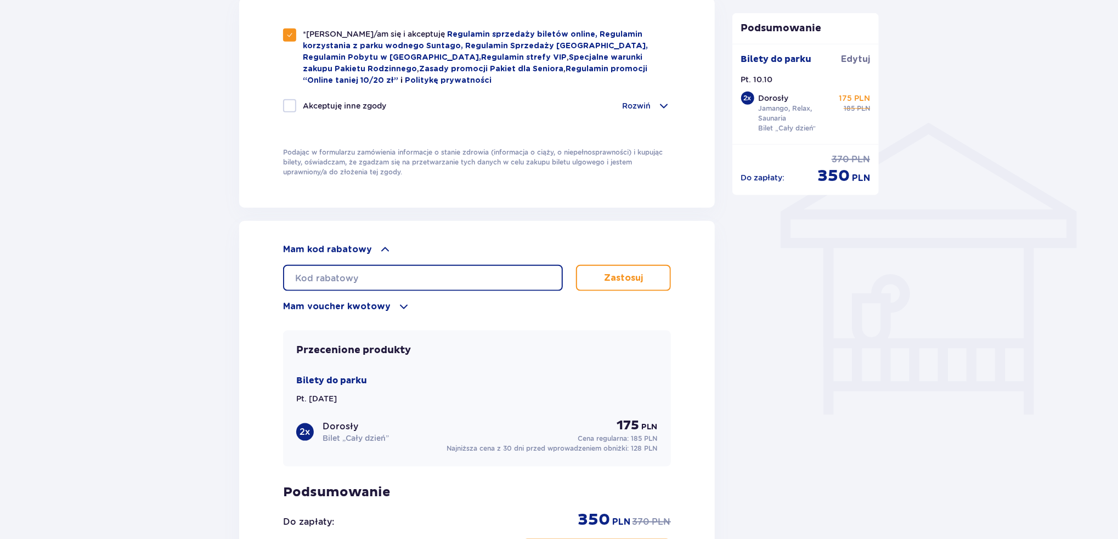
click at [357, 270] on input "text" at bounding box center [423, 278] width 280 height 26
type input "student30"
click at [590, 265] on button "Zastosuj" at bounding box center [623, 278] width 95 height 26
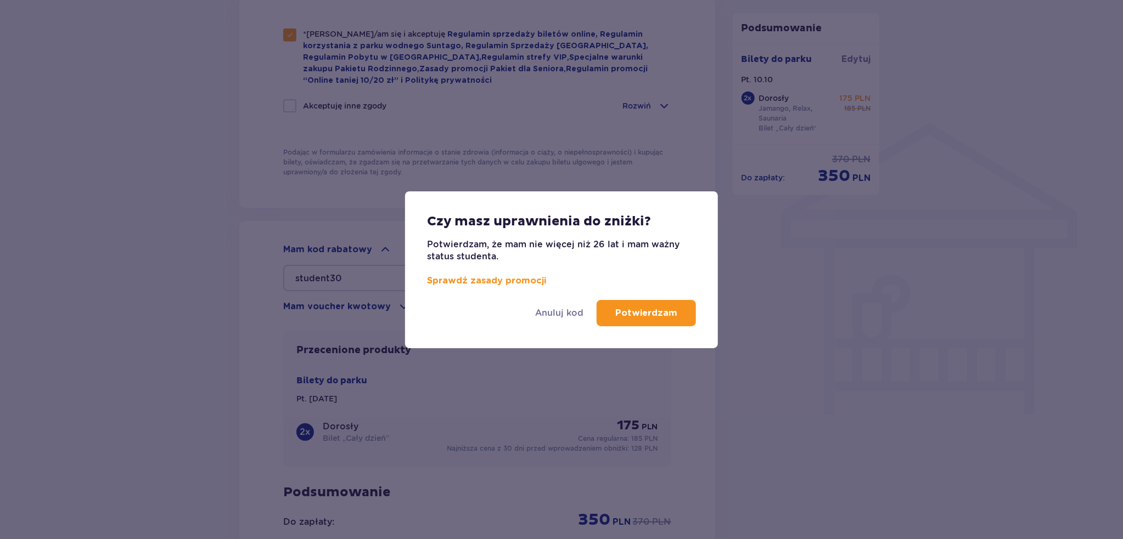
click at [656, 306] on button "Potwierdzam" at bounding box center [646, 313] width 99 height 26
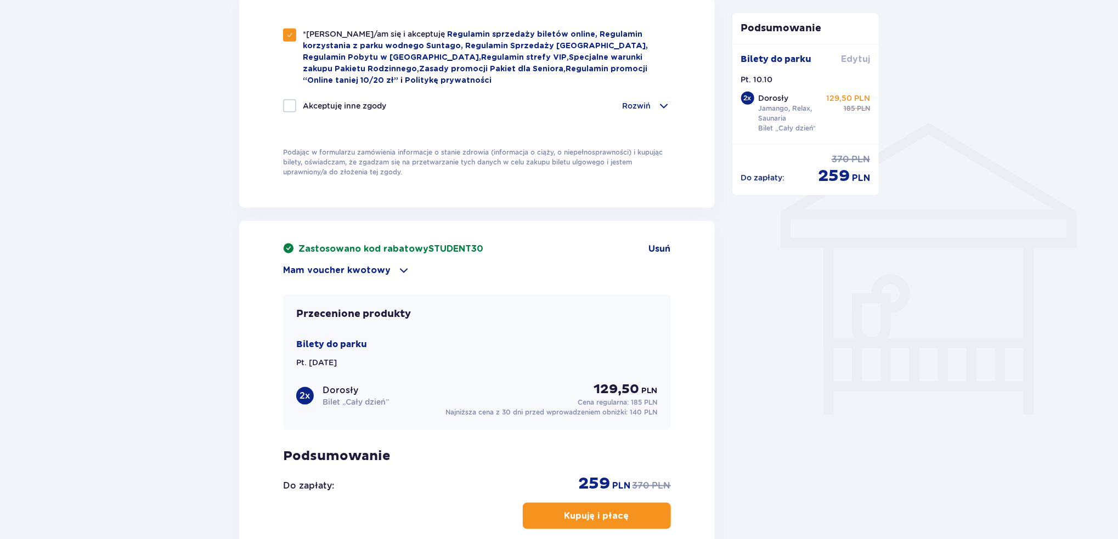
click at [848, 57] on span "Edytuj" at bounding box center [855, 59] width 29 height 12
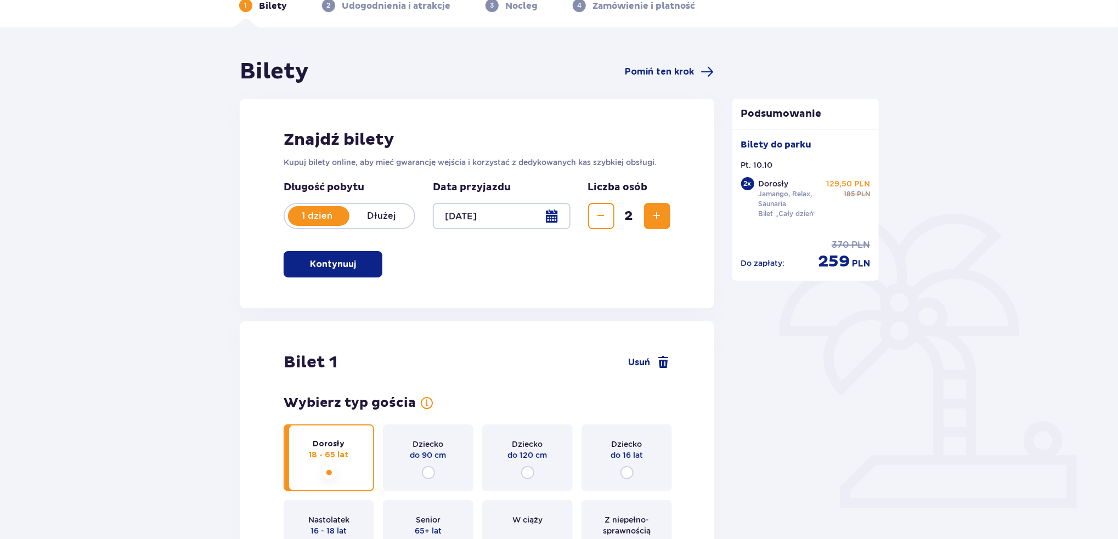
scroll to position [55, 0]
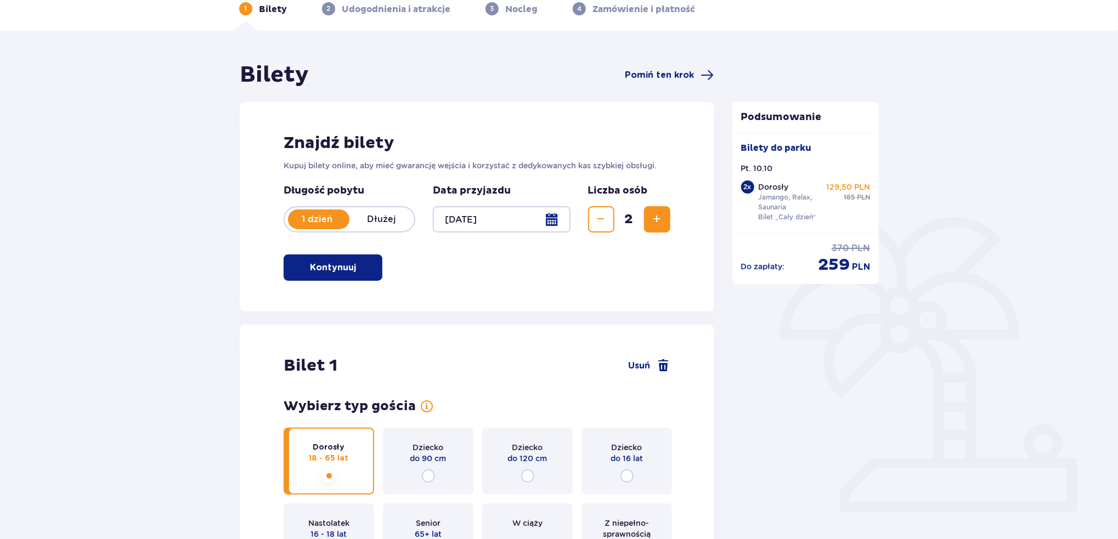
click at [598, 216] on span "Zmniejsz" at bounding box center [601, 219] width 13 height 13
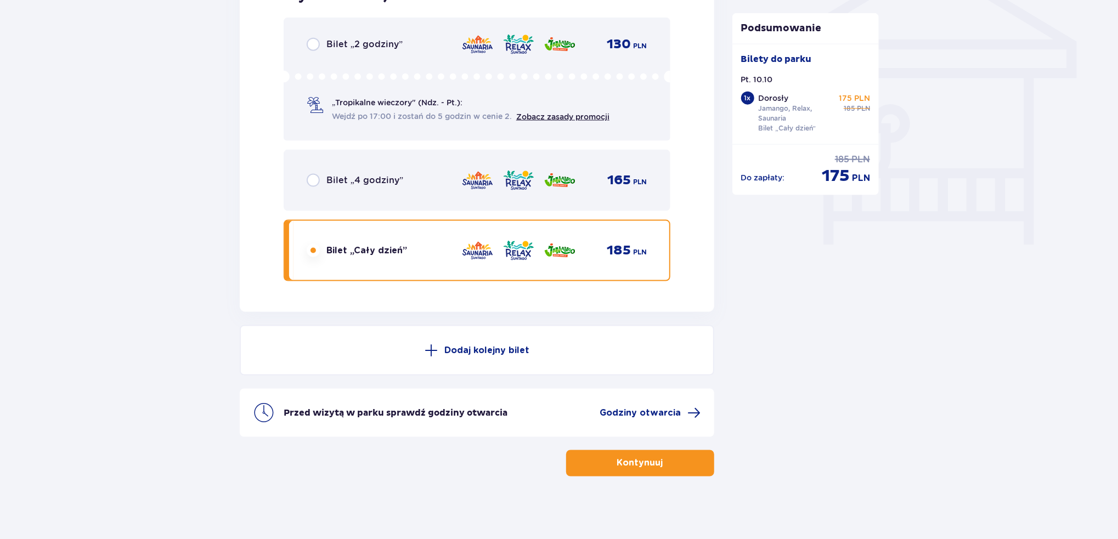
scroll to position [941, 0]
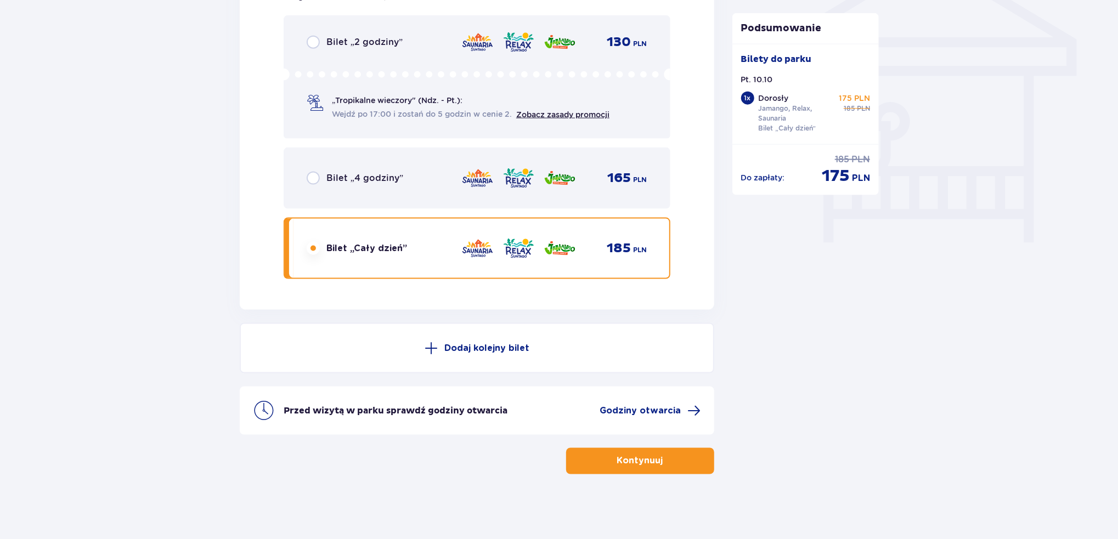
click at [617, 457] on p "Kontynuuj" at bounding box center [640, 462] width 46 height 12
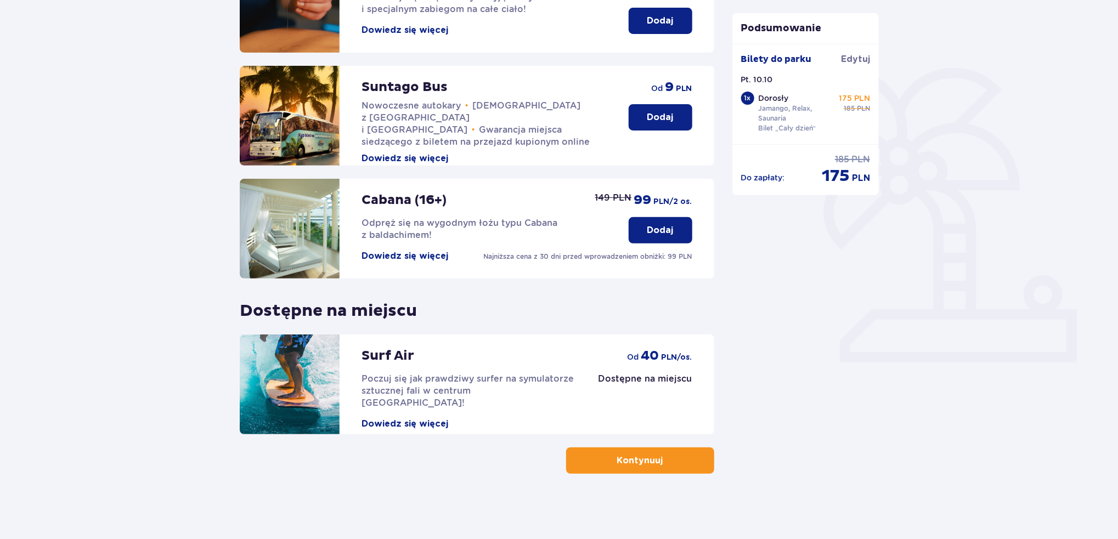
click at [666, 465] on span "button" at bounding box center [665, 460] width 13 height 13
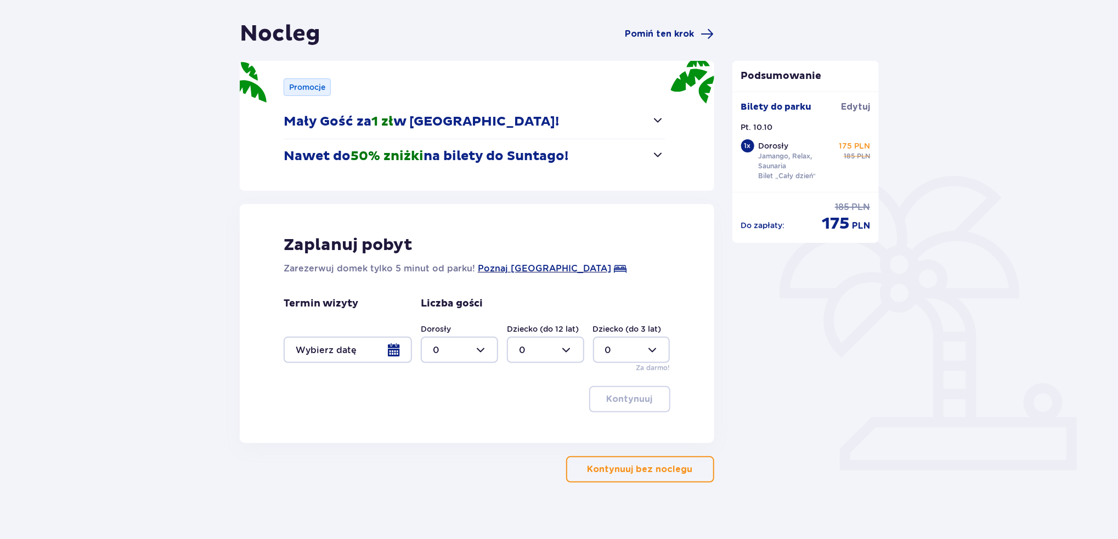
scroll to position [105, 0]
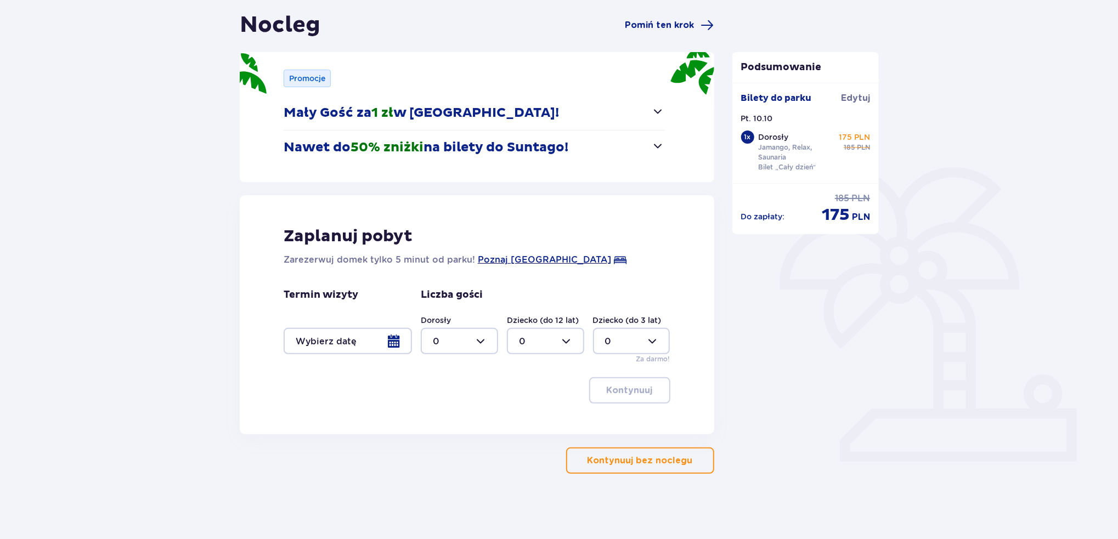
click at [324, 340] on div at bounding box center [348, 341] width 128 height 26
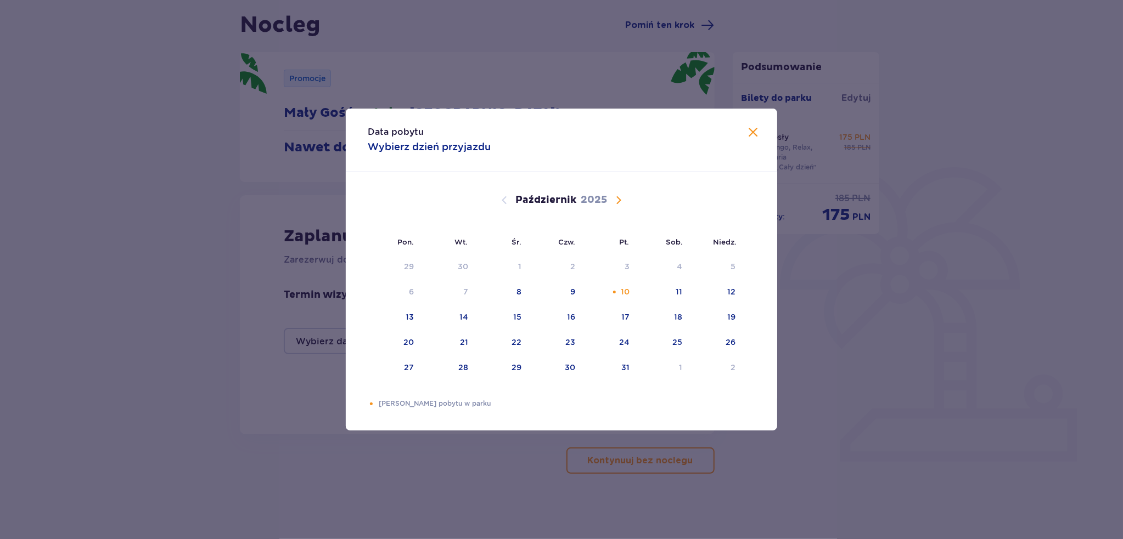
click at [757, 132] on span "Zamknij" at bounding box center [752, 132] width 13 height 13
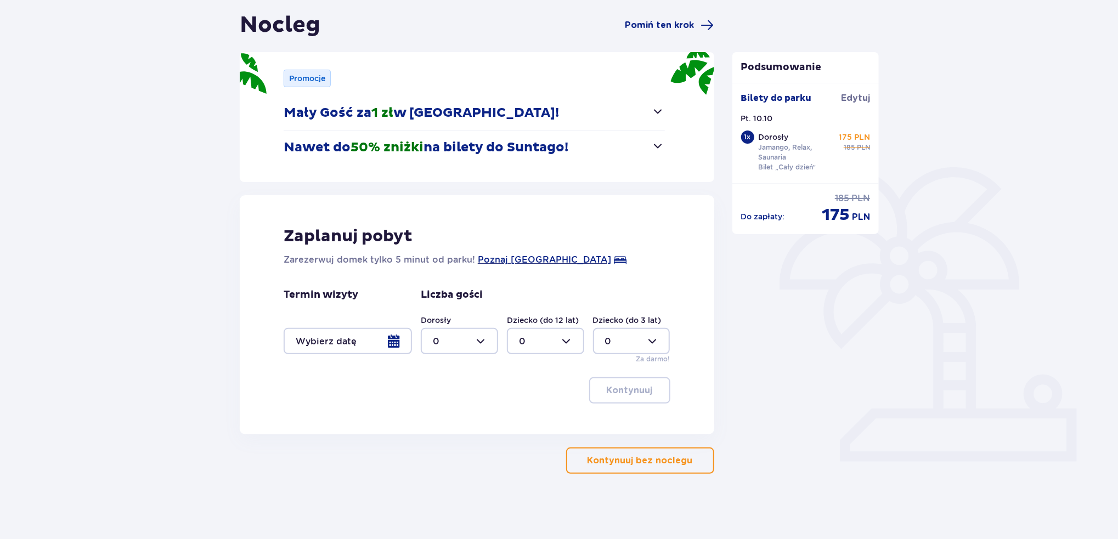
click at [642, 461] on p "Kontynuuj bez noclegu" at bounding box center [640, 461] width 105 height 12
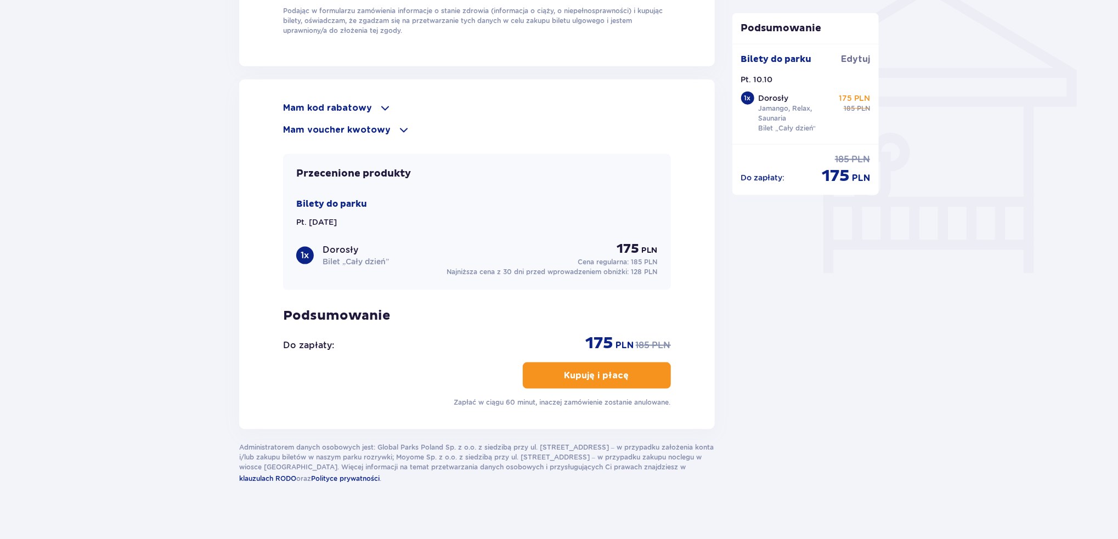
scroll to position [918, 0]
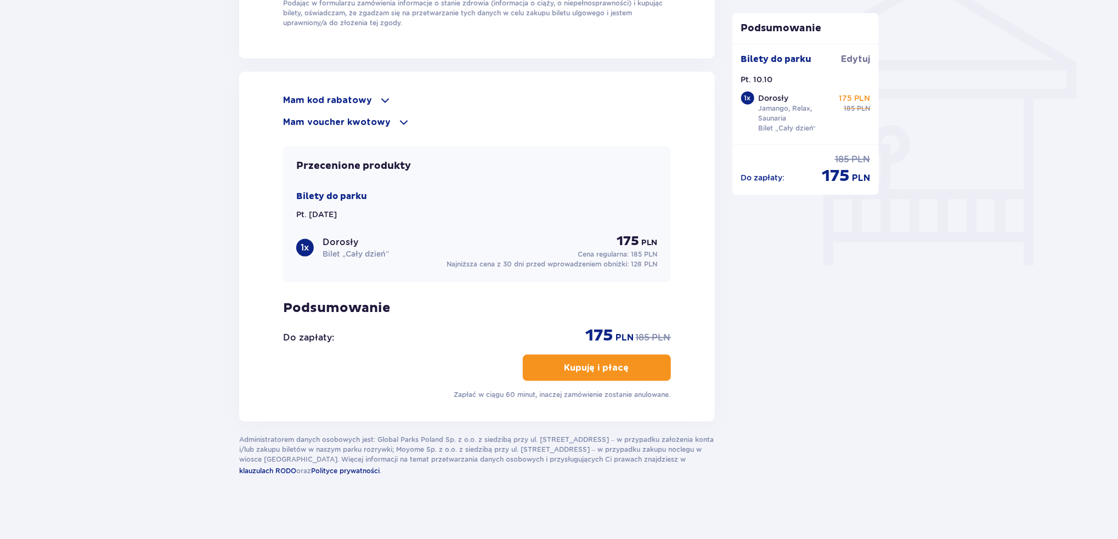
click at [377, 116] on div "Mam voucher kwotowy" at bounding box center [477, 122] width 388 height 13
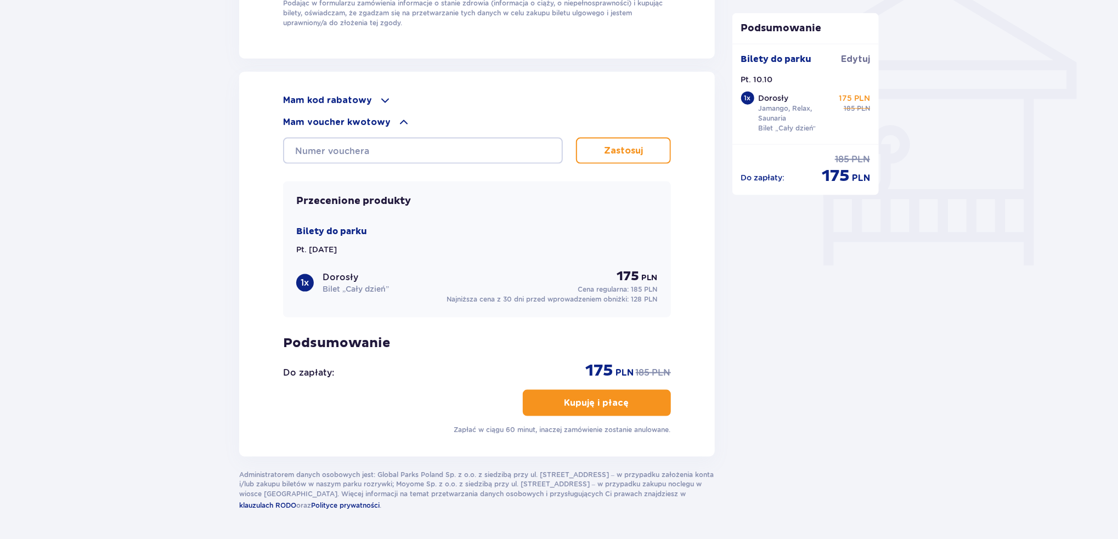
click at [397, 120] on span at bounding box center [403, 122] width 13 height 13
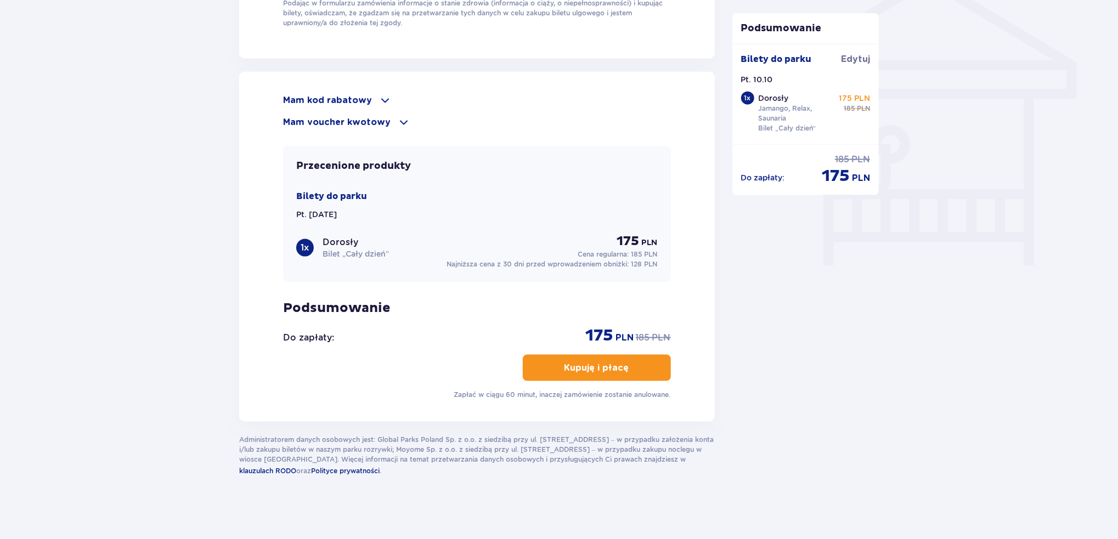
click at [382, 103] on span at bounding box center [385, 100] width 13 height 13
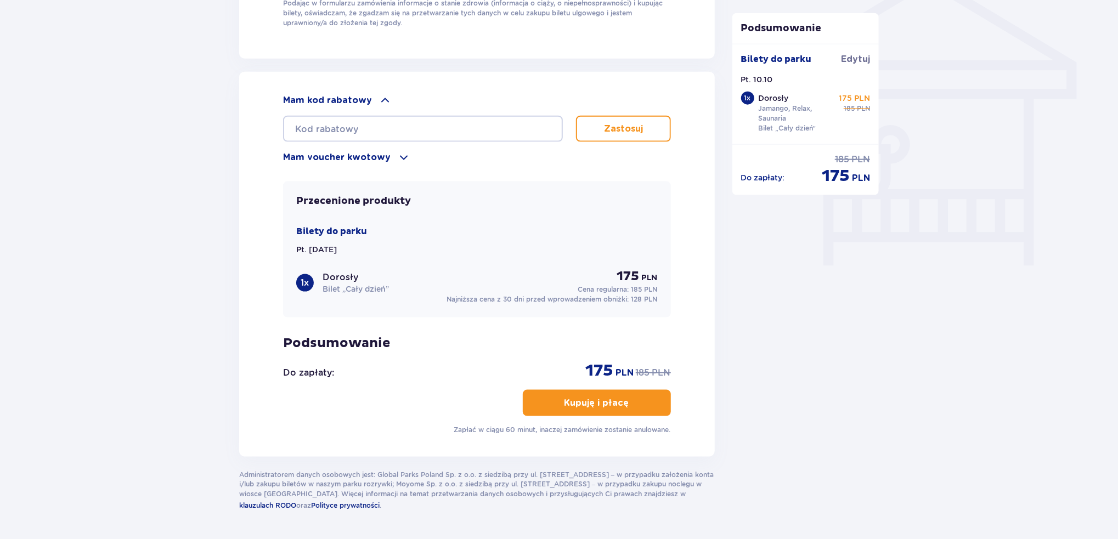
click at [382, 99] on span at bounding box center [385, 100] width 13 height 13
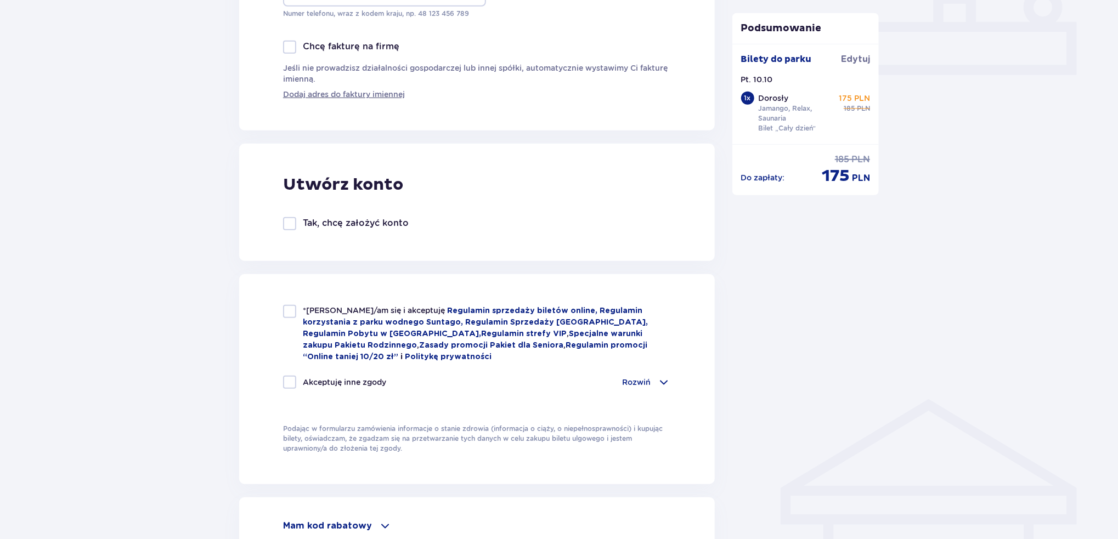
scroll to position [479, 0]
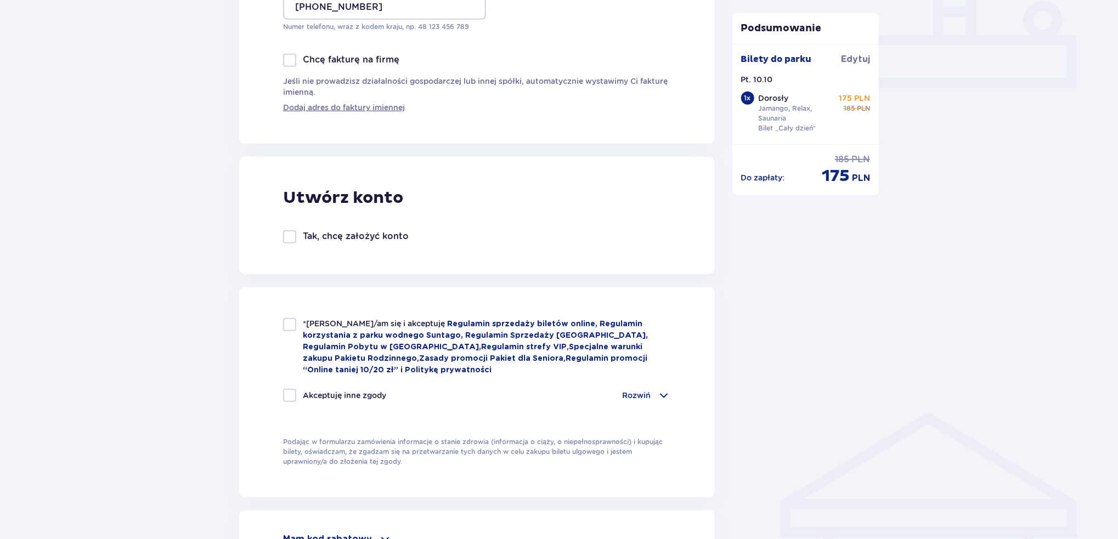
click at [298, 325] on div "*Zapoznałem/am się i akceptuję Regulamin sprzedaży biletów online, Regulamin ko…" at bounding box center [477, 347] width 388 height 58
checkbox input "true"
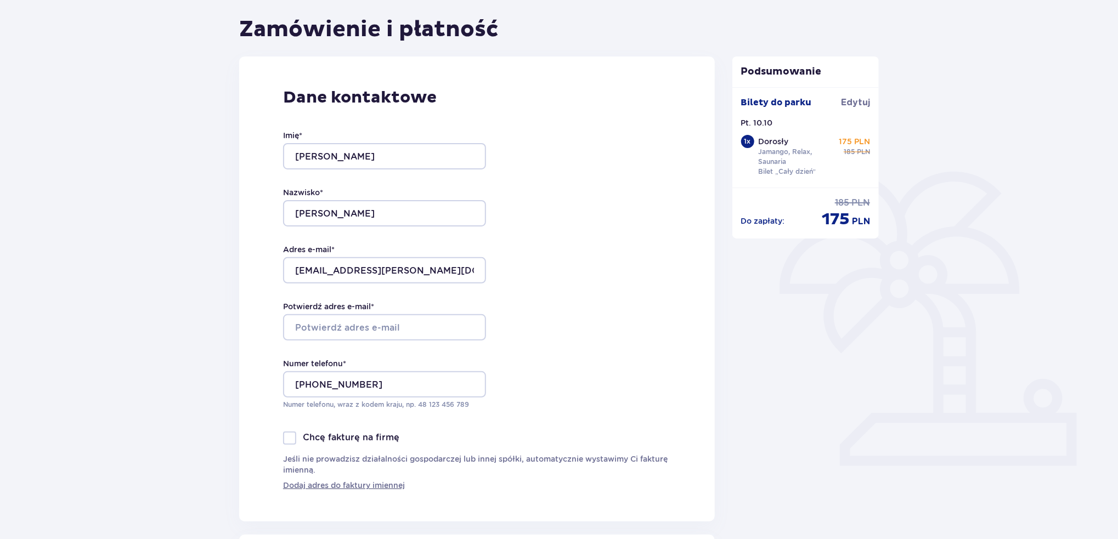
scroll to position [94, 0]
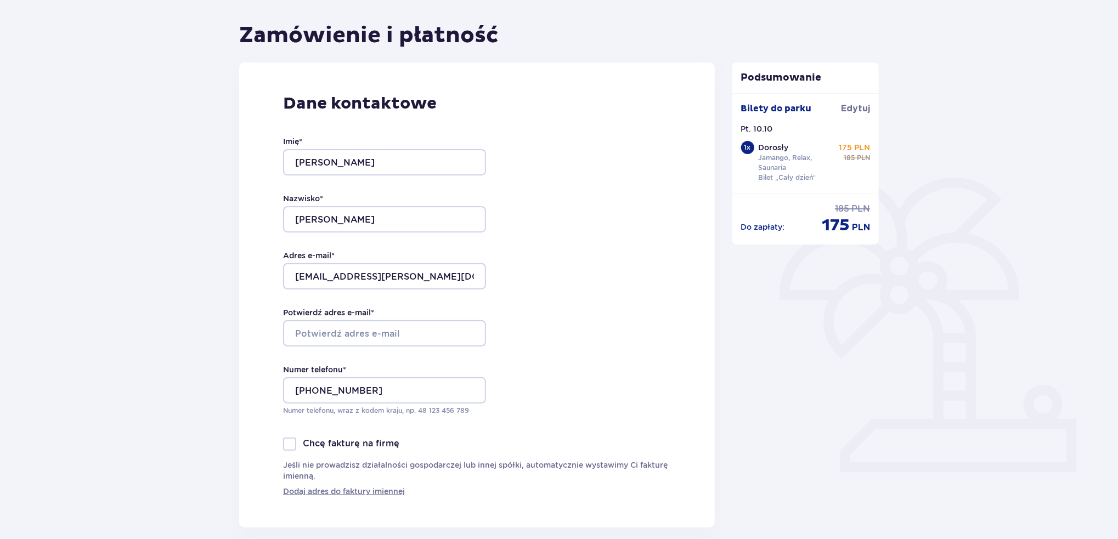
drag, startPoint x: 404, startPoint y: 320, endPoint x: 404, endPoint y: 329, distance: 9.3
click at [403, 325] on div "Potwierdź adres e-mail *" at bounding box center [384, 327] width 203 height 40
click at [403, 331] on input "Potwierdź adres e-mail *" at bounding box center [384, 333] width 203 height 26
paste input "filip.glodowski@gmail.com"
type input "filip.glodowski@gmail.com"
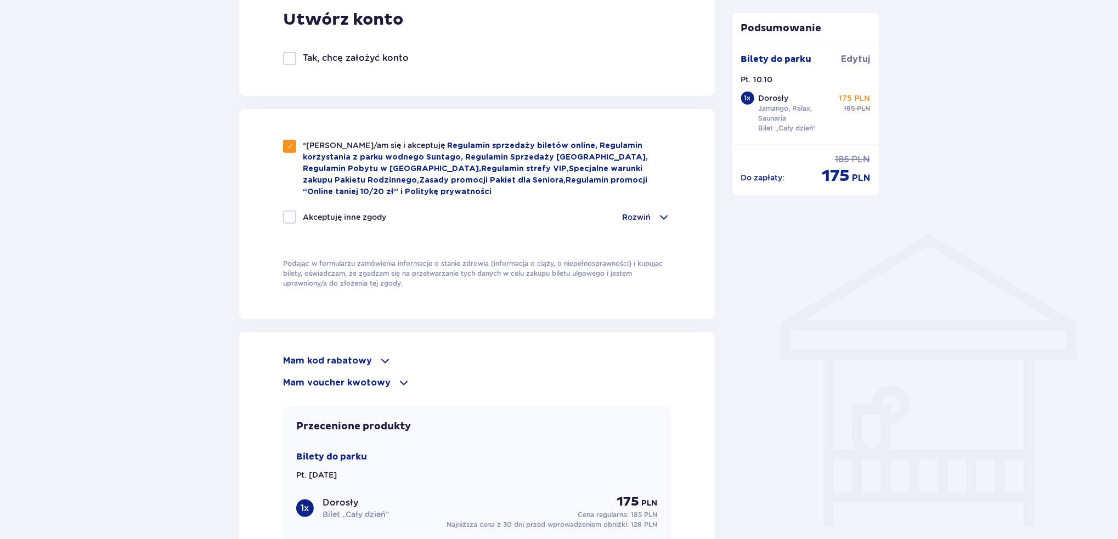
scroll to position [918, 0]
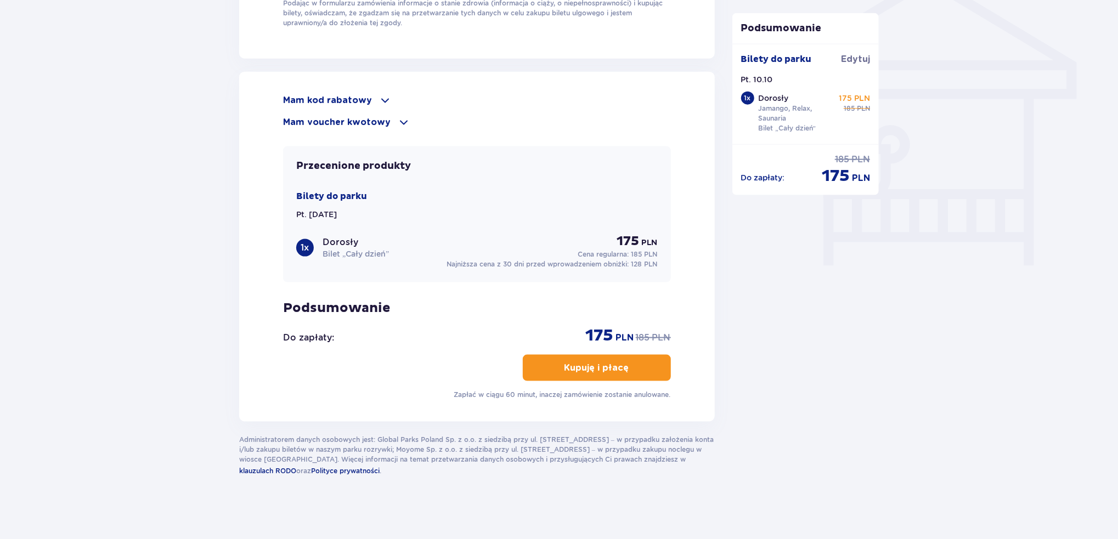
click at [610, 362] on p "Kupuję i płacę" at bounding box center [597, 368] width 65 height 12
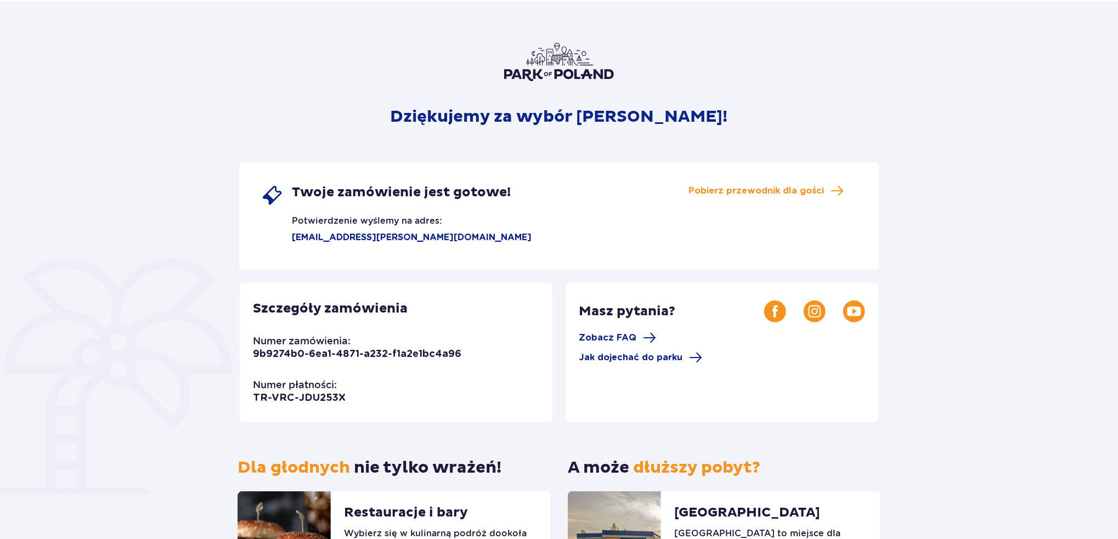
scroll to position [171, 0]
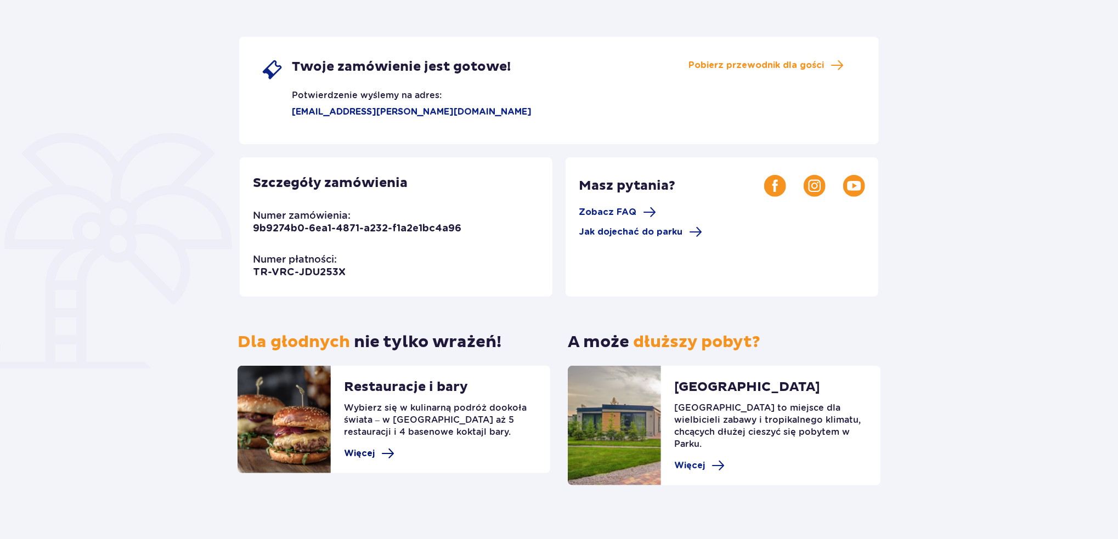
click at [375, 457] on span "Więcej" at bounding box center [369, 453] width 50 height 13
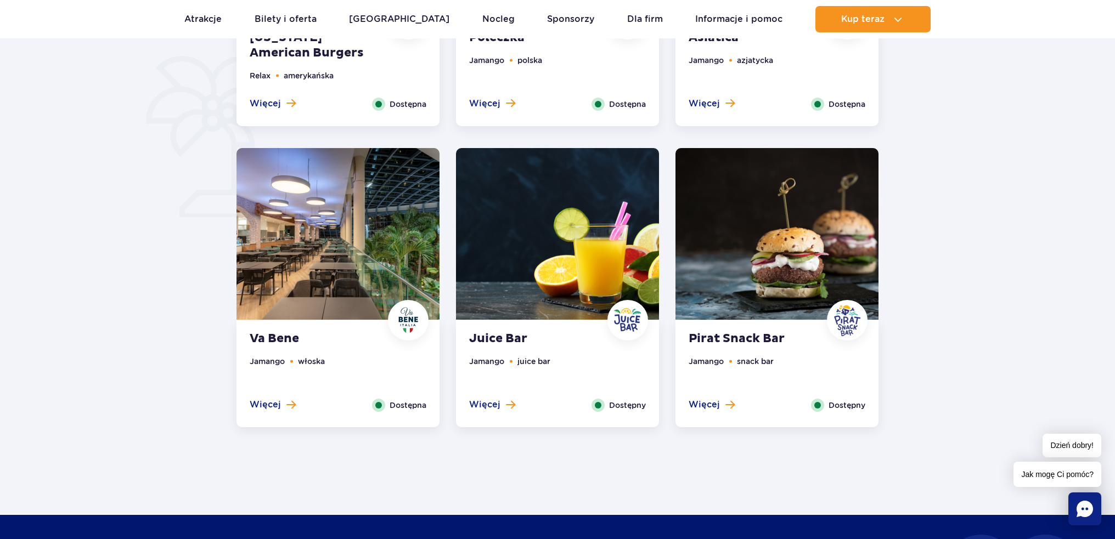
scroll to position [549, 0]
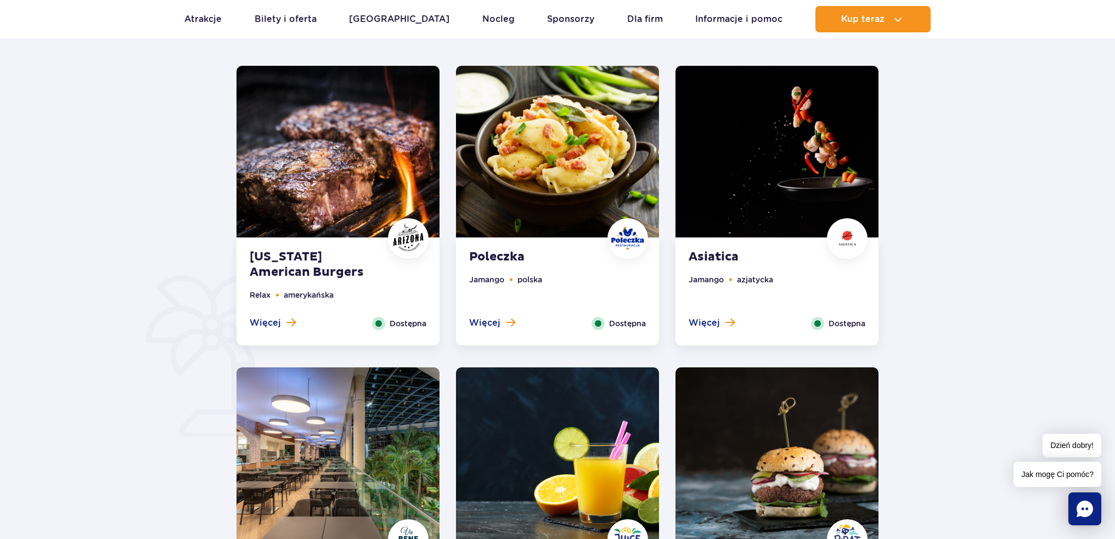
click at [306, 268] on strong "Arizona American Burgers" at bounding box center [316, 265] width 133 height 31
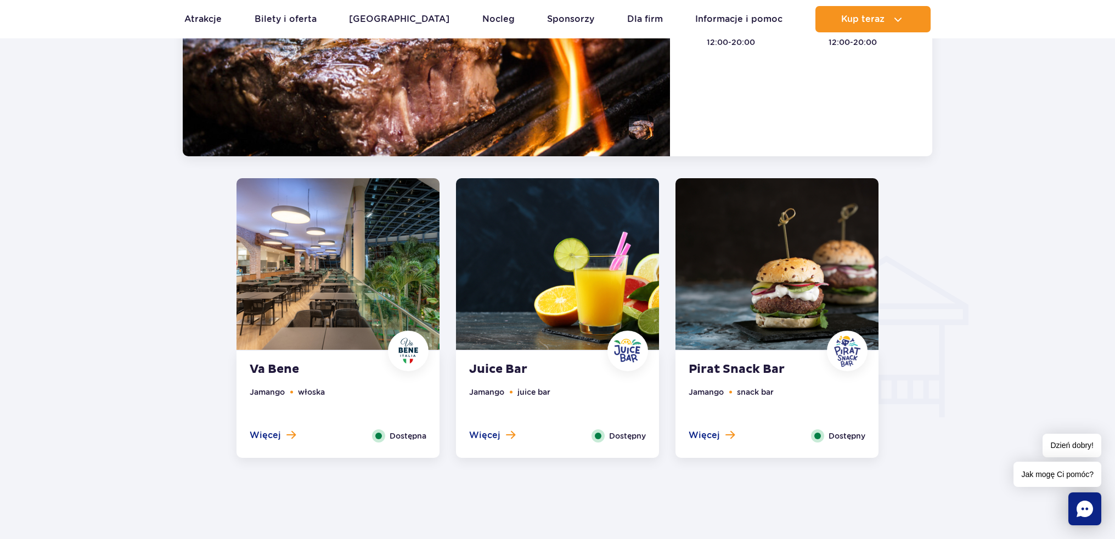
scroll to position [1073, 0]
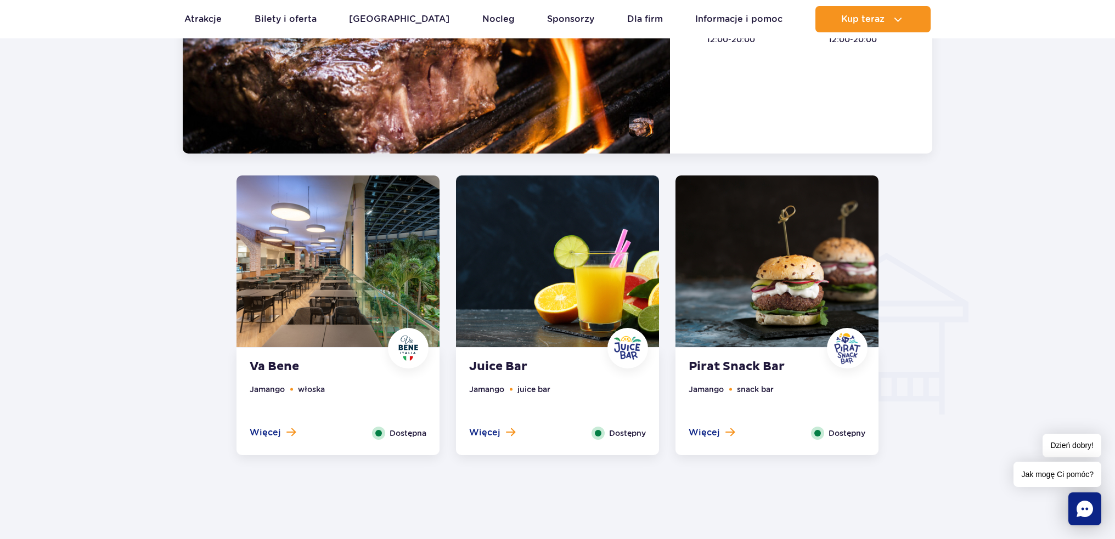
click at [281, 384] on li "Jamango" at bounding box center [267, 390] width 35 height 12
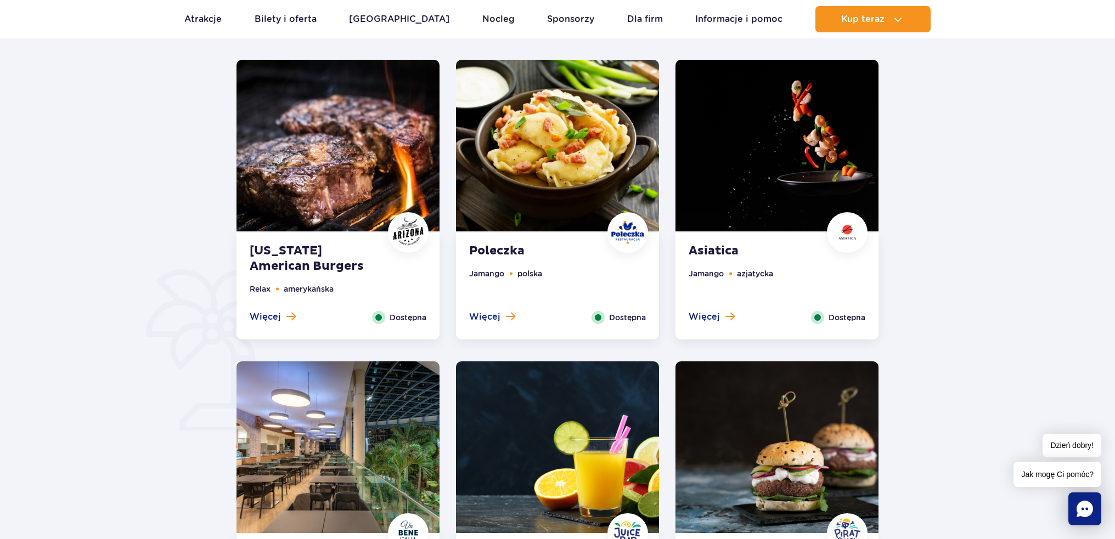
scroll to position [551, 0]
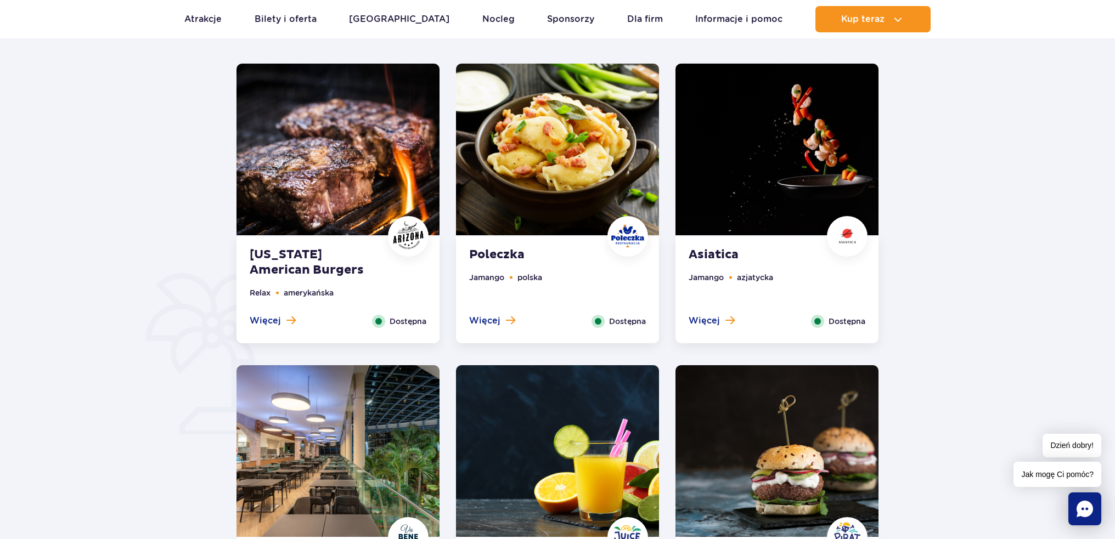
click at [709, 172] on img at bounding box center [777, 150] width 203 height 172
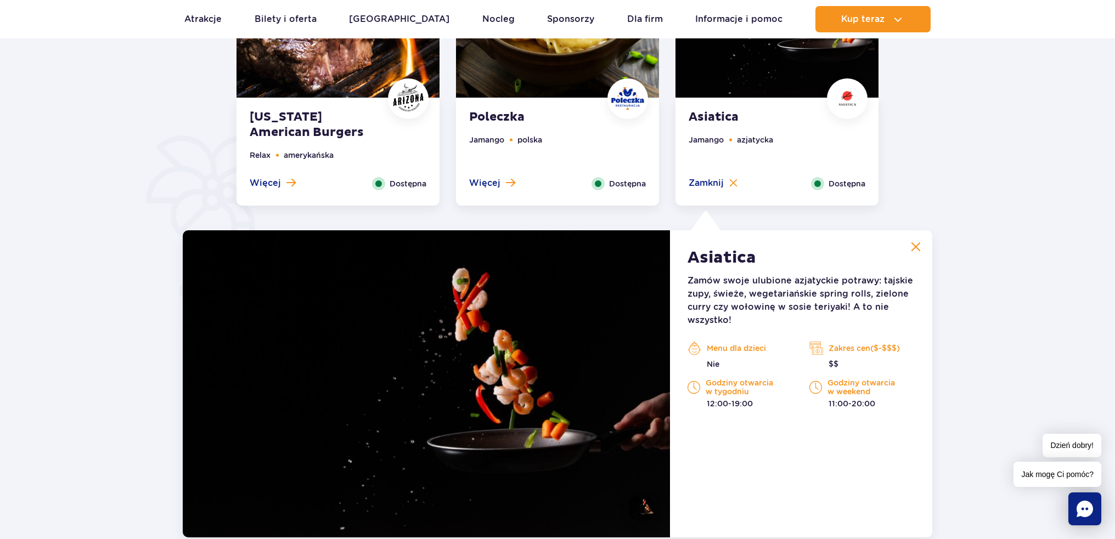
click at [557, 134] on ul "Jamango polska" at bounding box center [557, 155] width 177 height 43
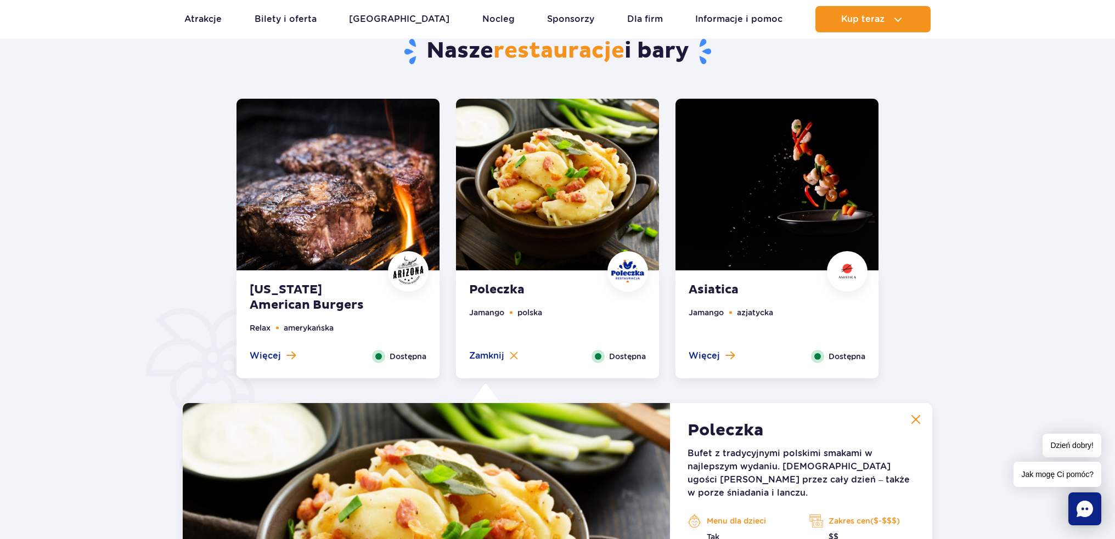
scroll to position [524, 0]
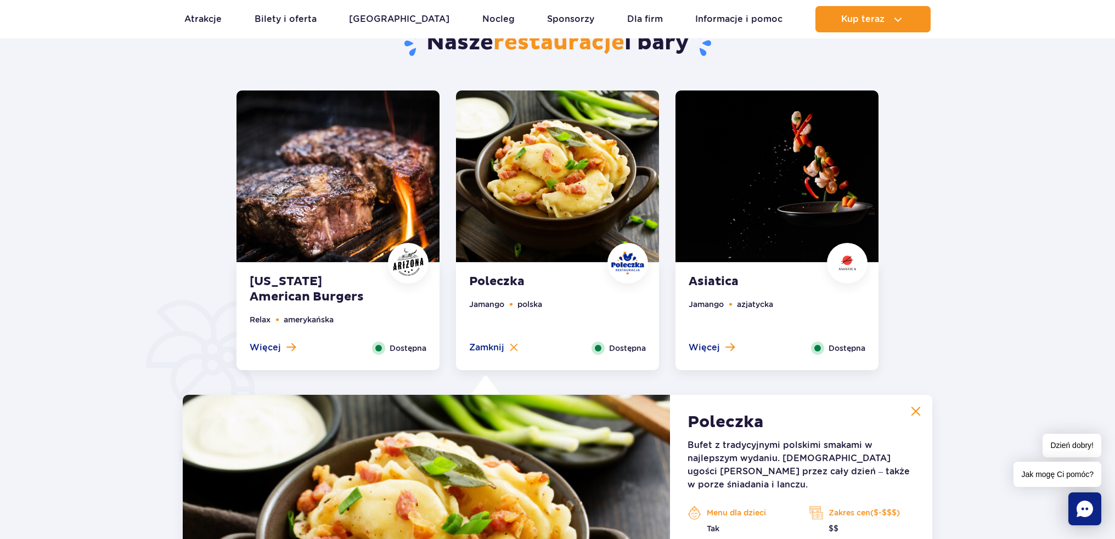
click at [724, 199] on img at bounding box center [777, 177] width 203 height 172
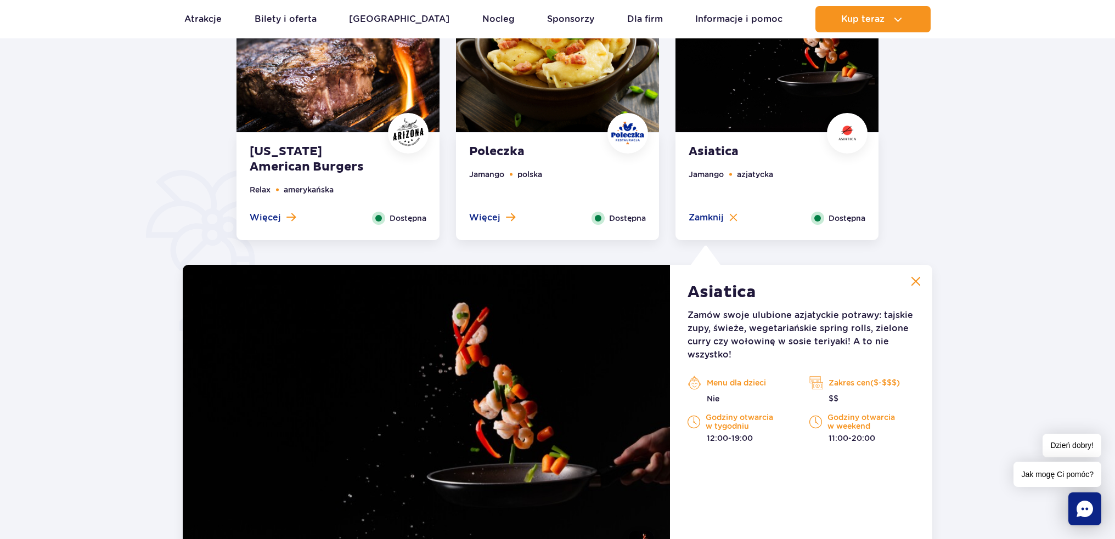
scroll to position [634, 0]
